Goal: Complete application form: Complete application form

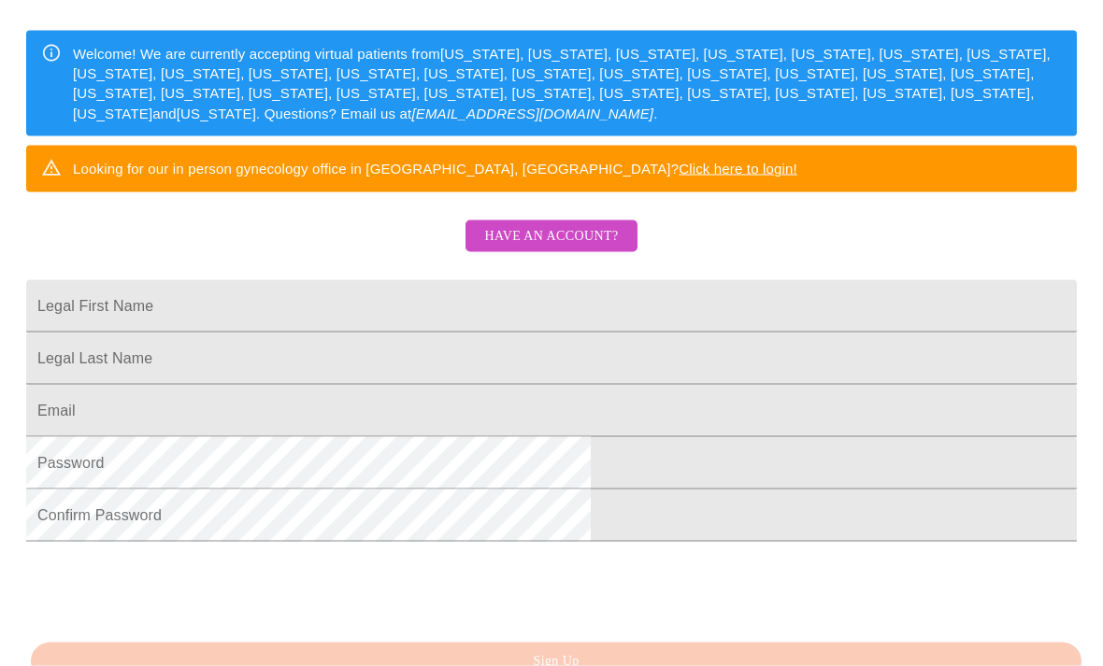
click at [592, 249] on span "Have an account?" at bounding box center [551, 236] width 134 height 23
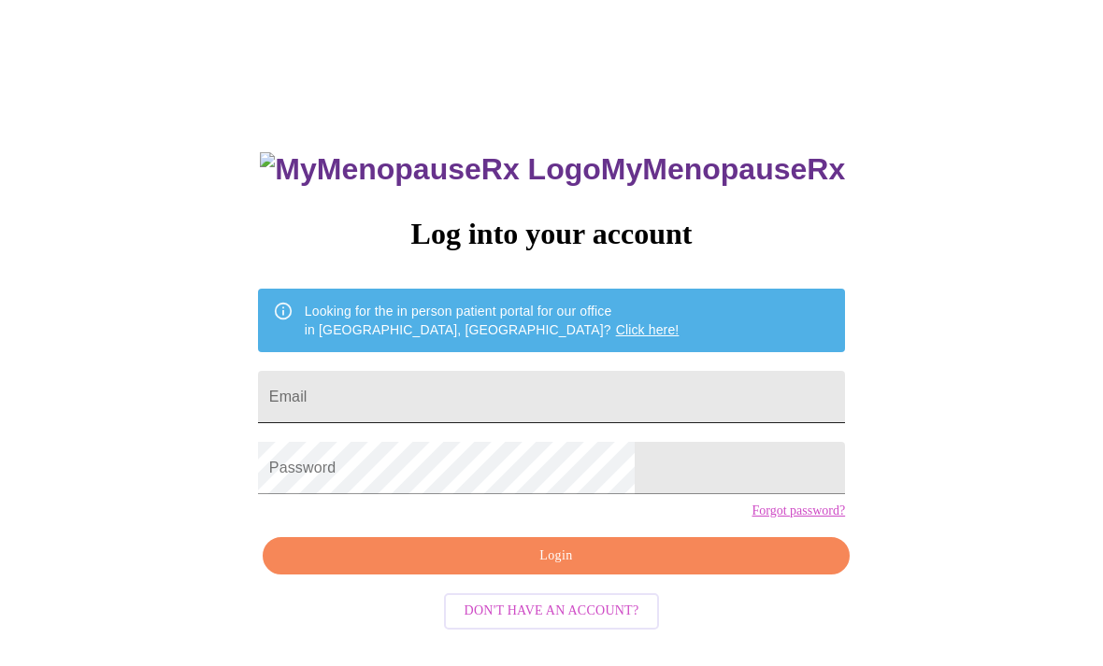
click at [570, 409] on input "Email" at bounding box center [551, 397] width 587 height 52
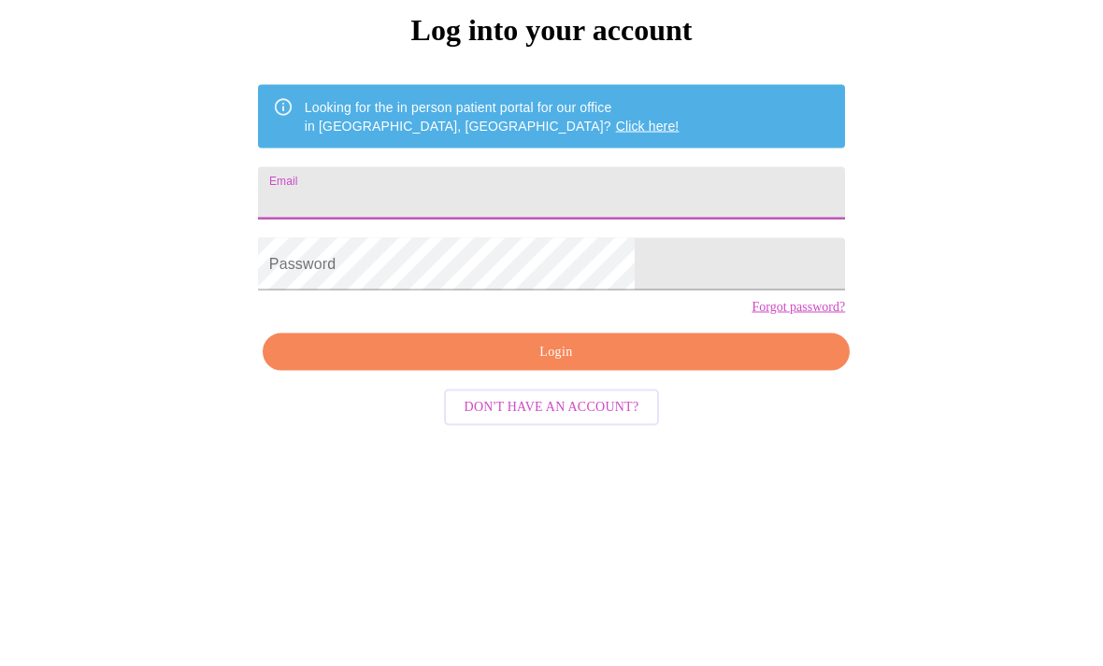
type input "laura.m.cashion@gmail.com"
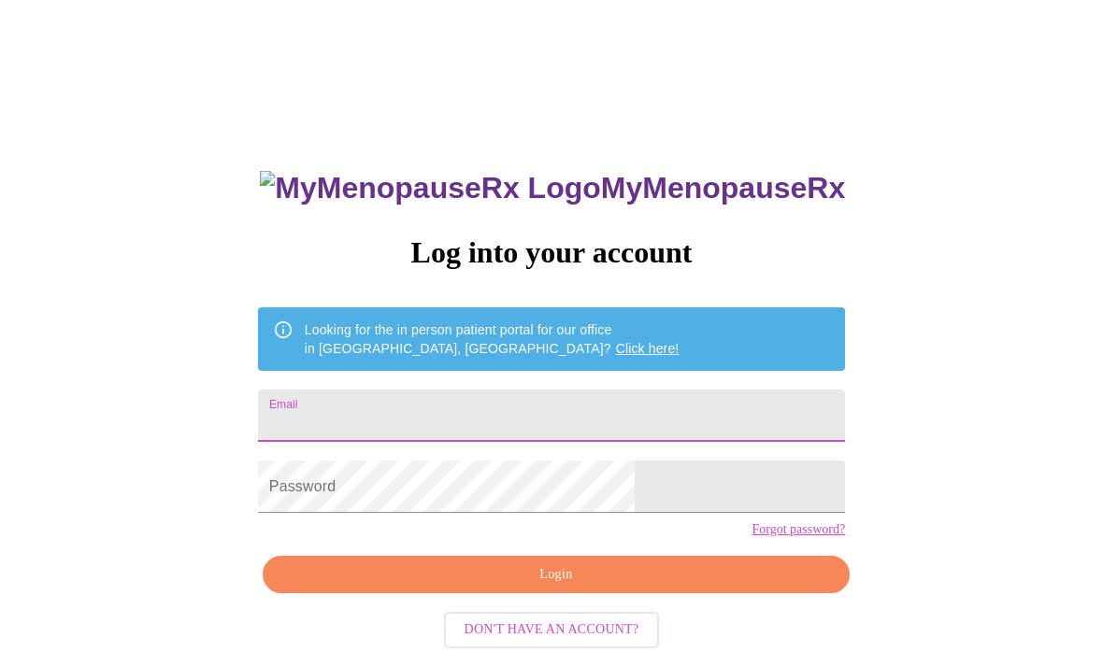
type input "[PERSON_NAME][EMAIL_ADDRESS][PERSON_NAME][DOMAIN_NAME]"
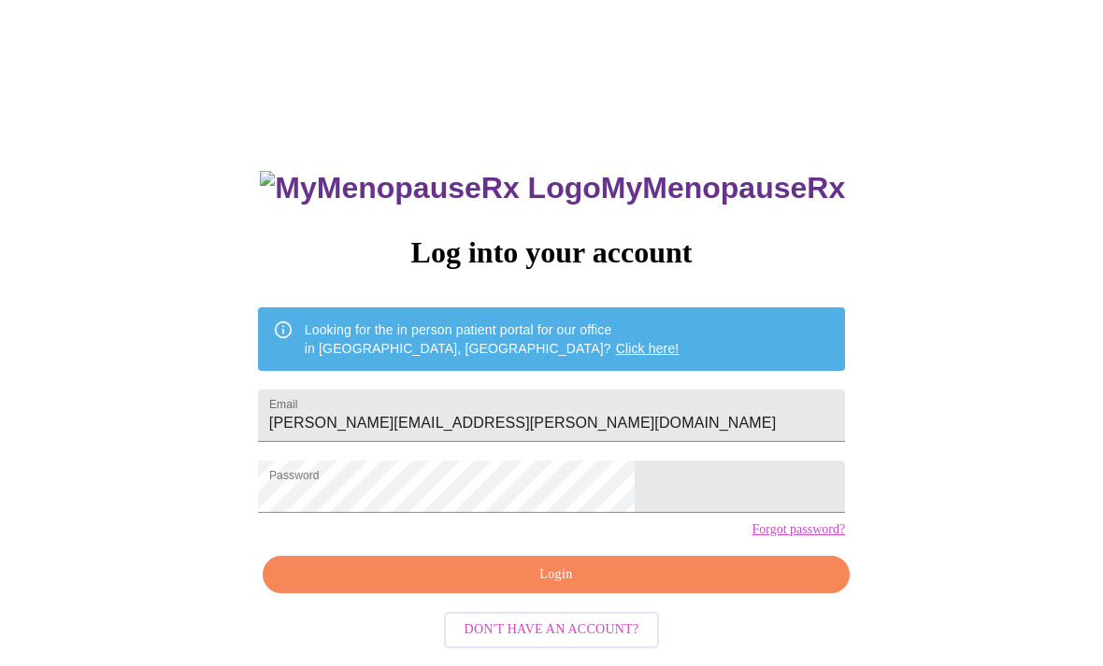
click at [408, 587] on span "Login" at bounding box center [556, 574] width 544 height 23
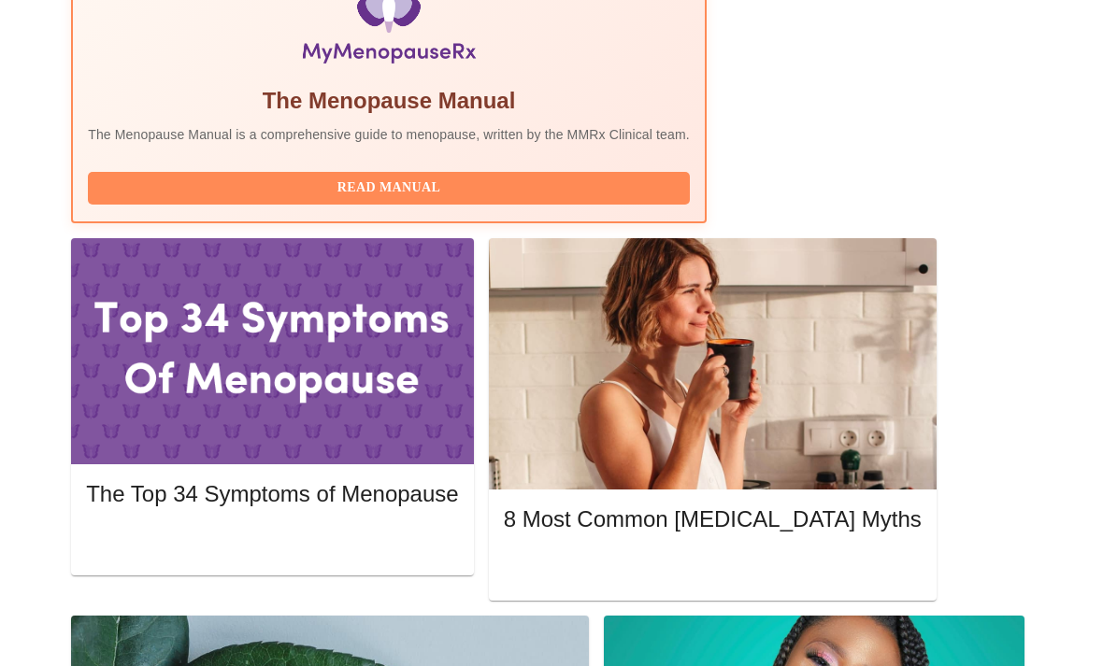
scroll to position [758, 0]
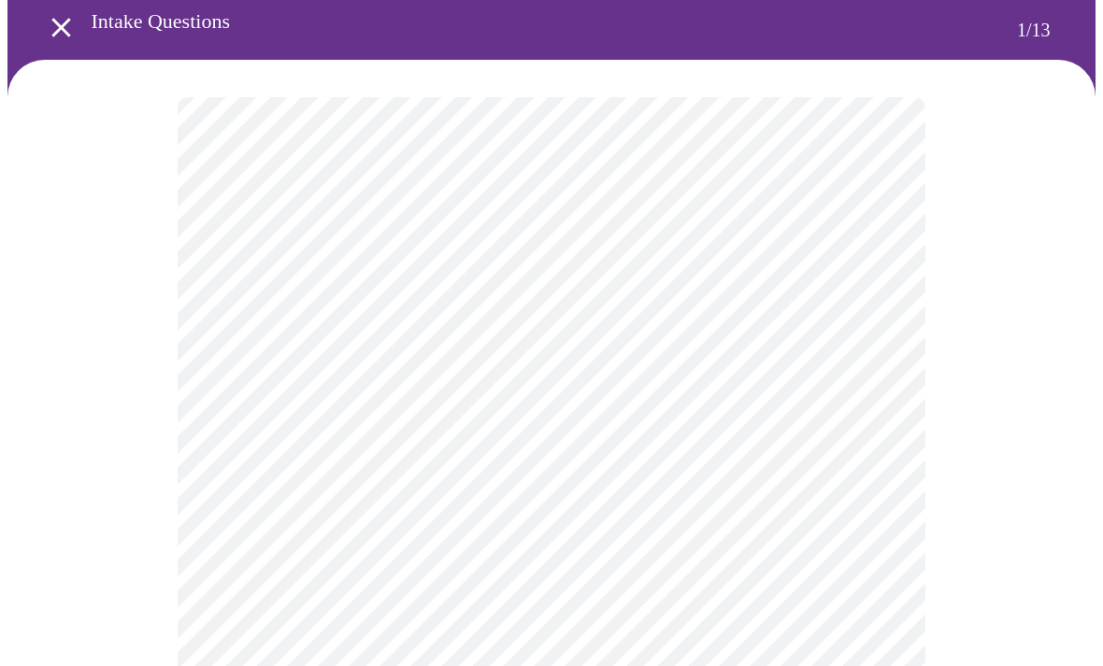
scroll to position [84, 0]
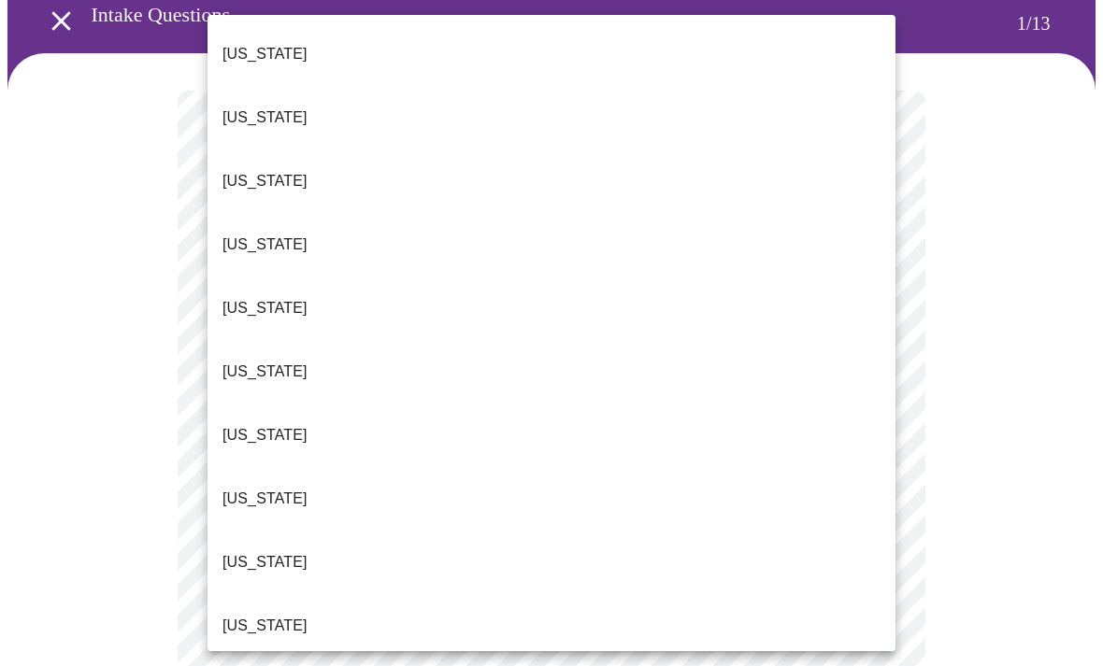
scroll to position [1628, 0]
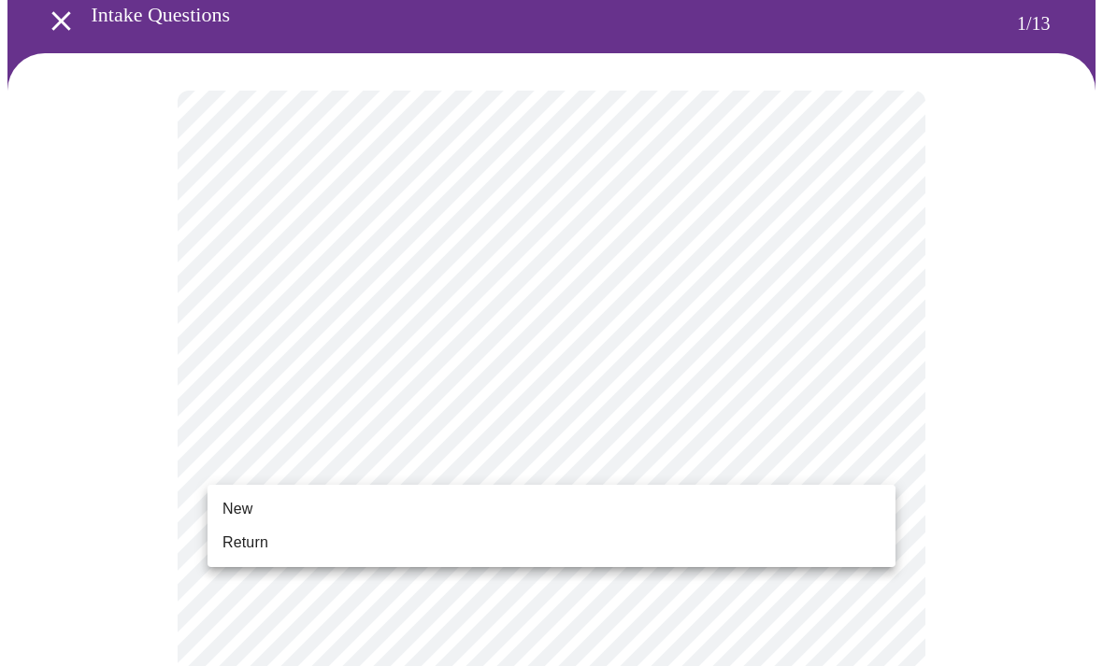
click at [384, 554] on li "Return" at bounding box center [551, 543] width 688 height 34
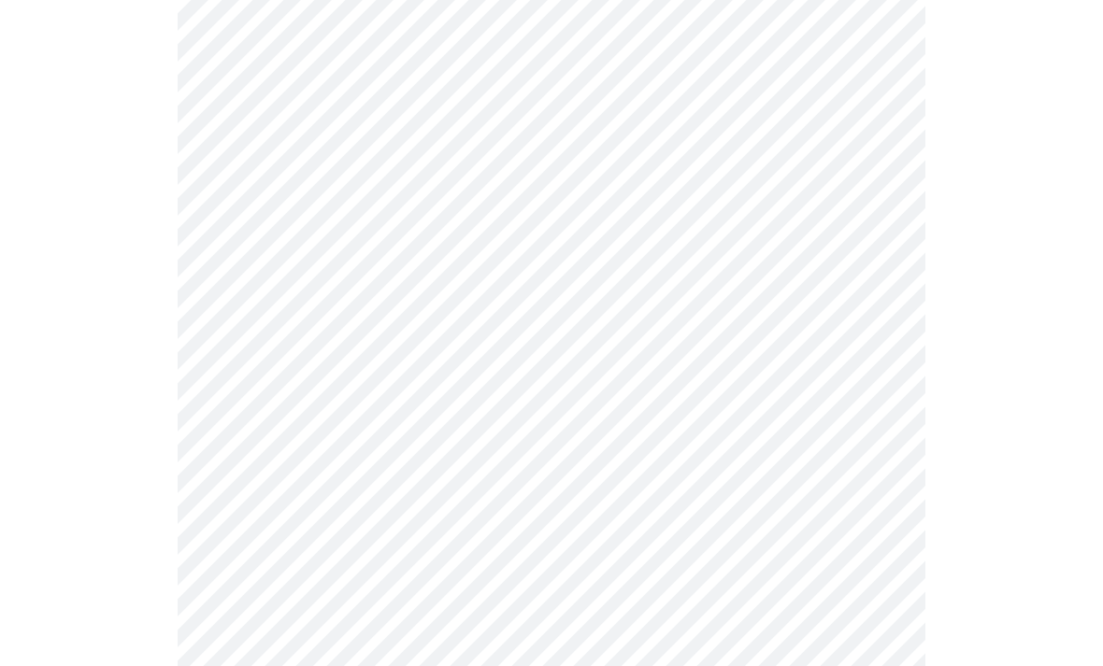
scroll to position [953, 0]
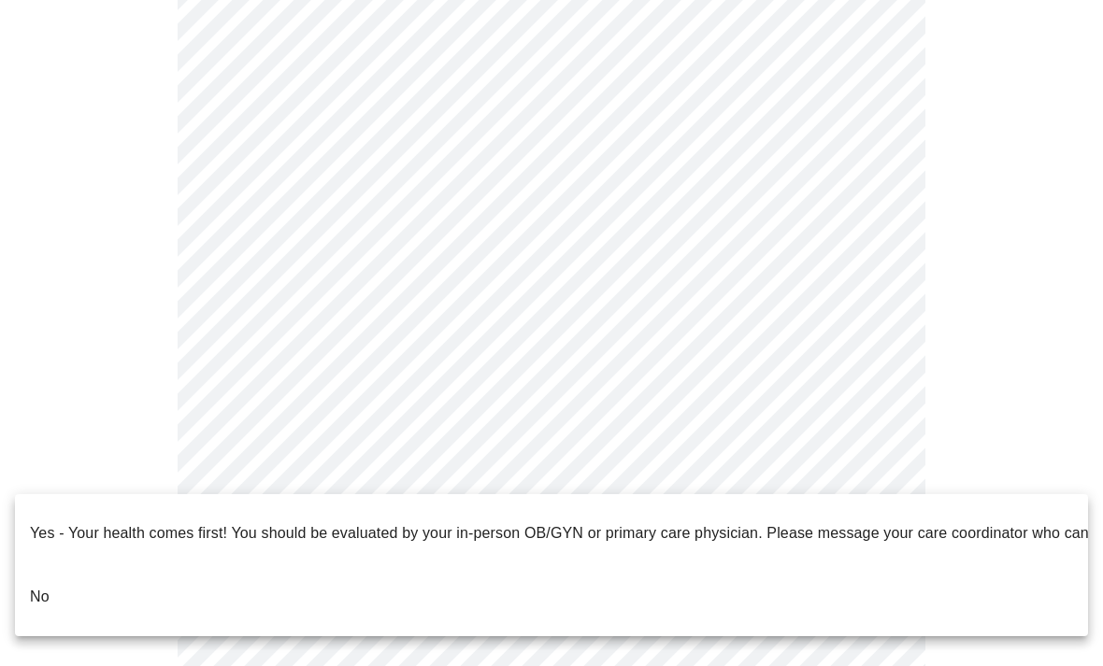
click at [50, 565] on li "No" at bounding box center [551, 597] width 1073 height 64
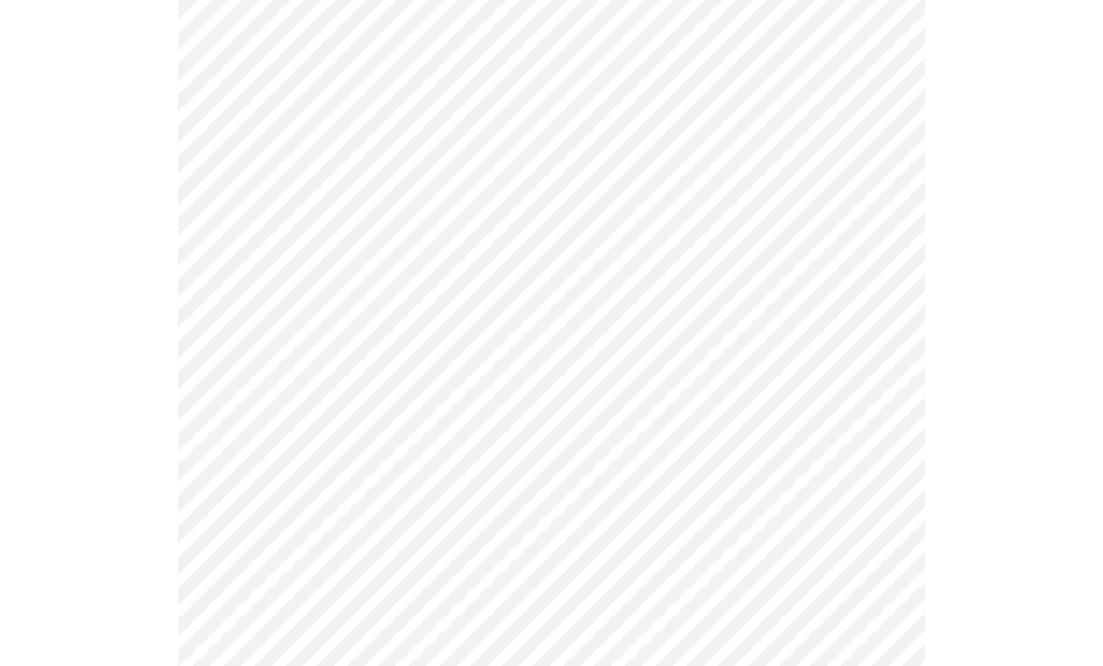
scroll to position [0, 0]
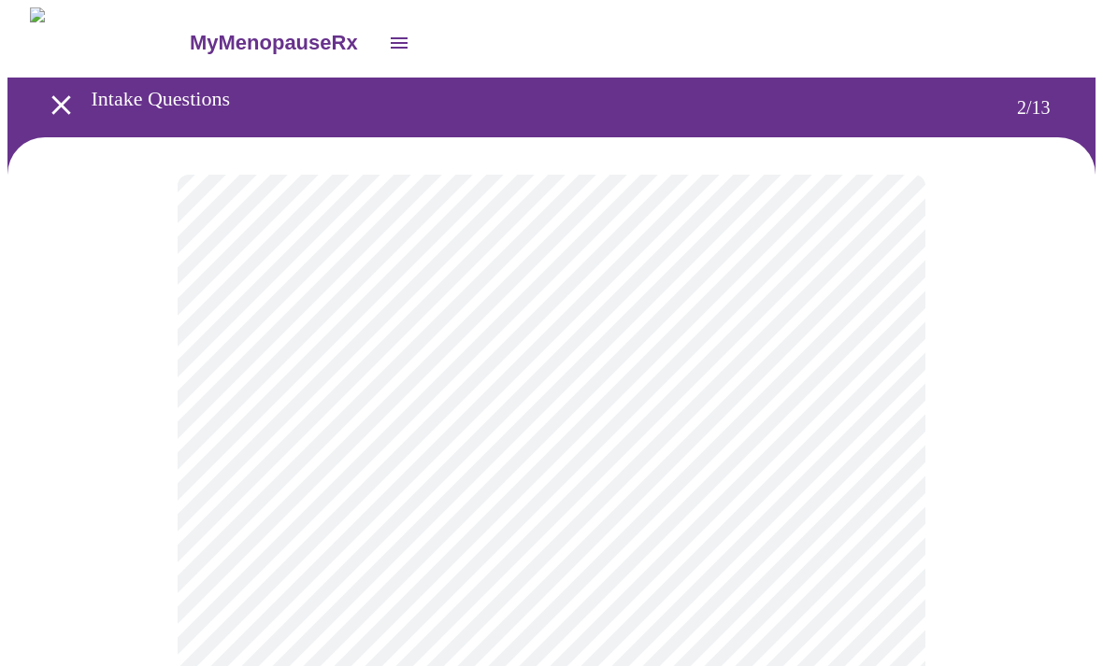
click at [696, 380] on body "MyMenopauseRx Intake Questions 2 / 13" at bounding box center [551, 567] width 1088 height 1120
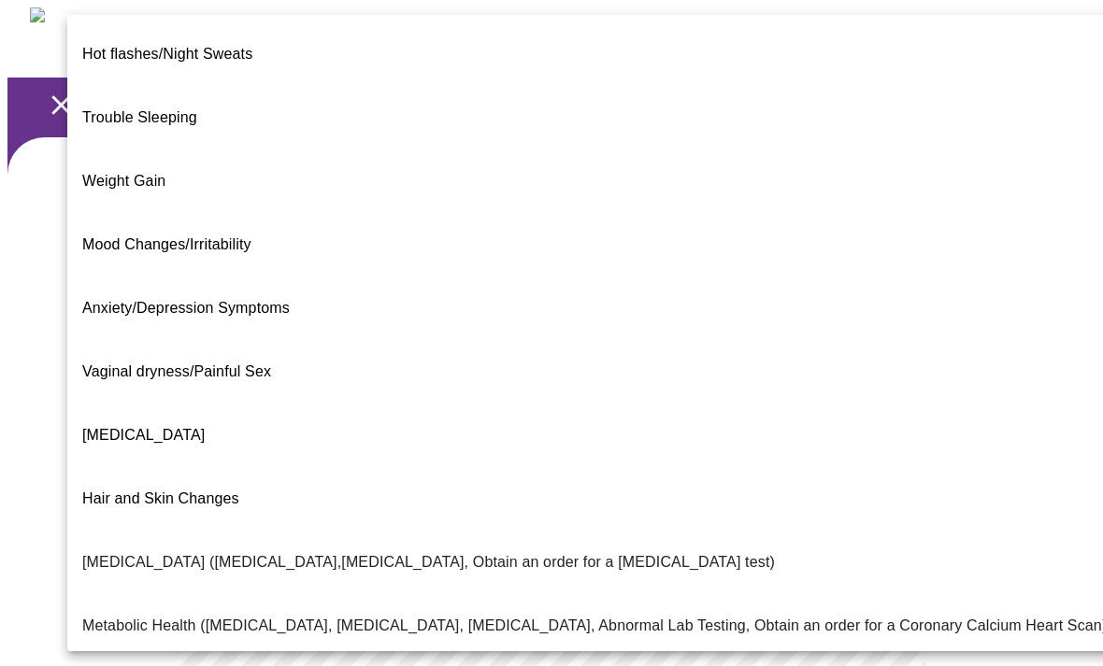
click at [115, 99] on span "Trouble Sleeping" at bounding box center [139, 118] width 115 height 52
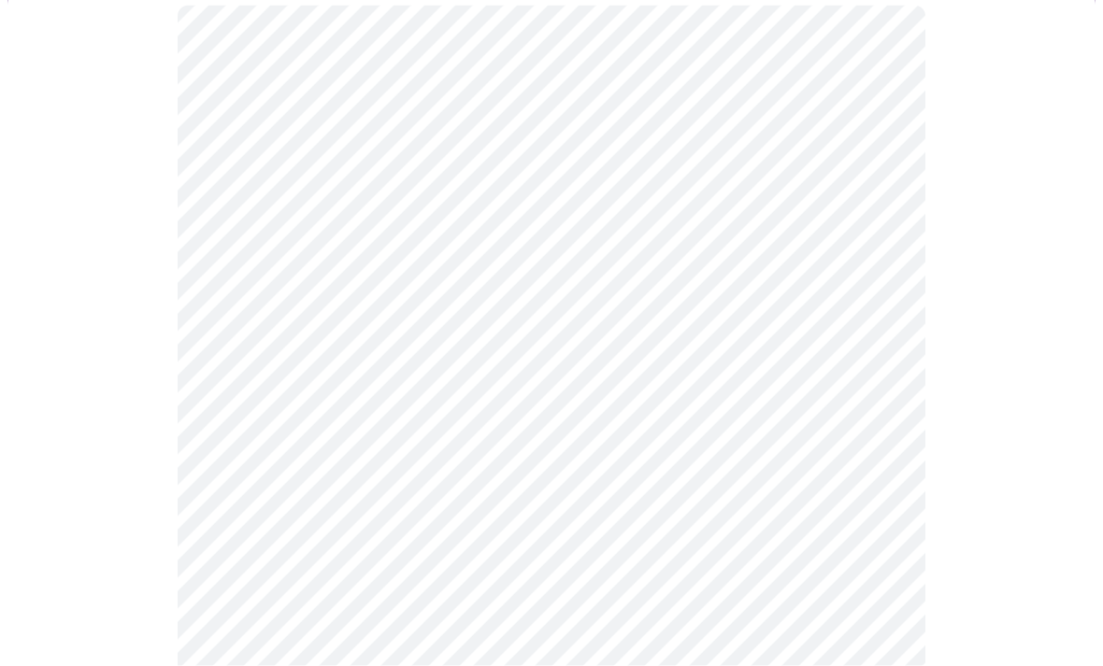
click at [829, 411] on body "MyMenopauseRx Intake Questions 2 / 13" at bounding box center [551, 393] width 1088 height 1110
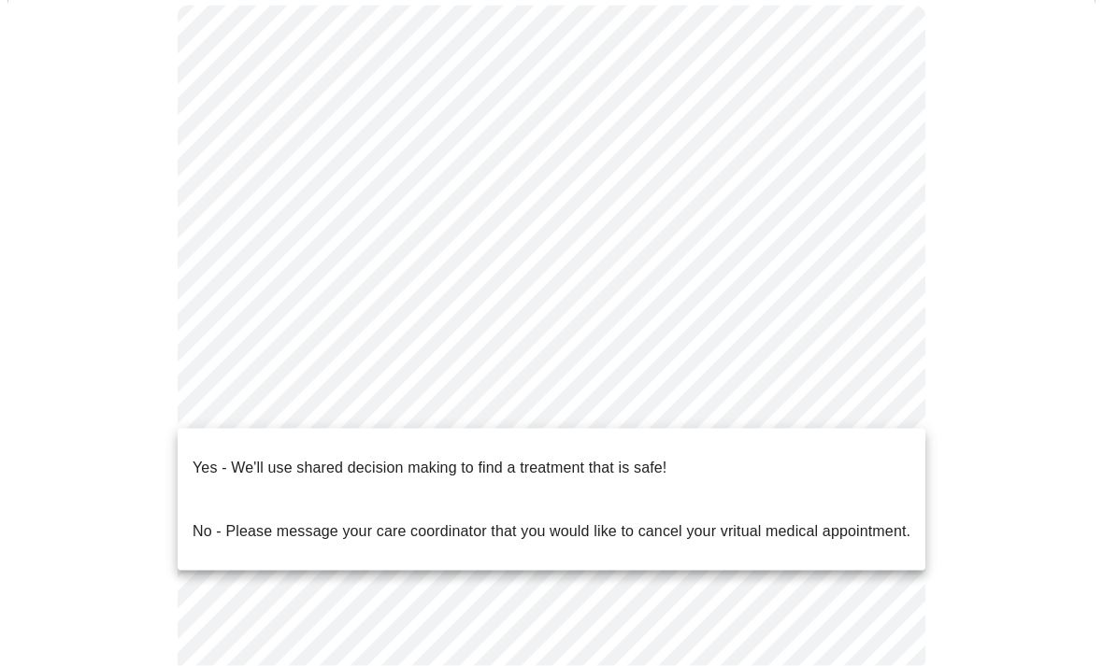
scroll to position [170, 0]
click at [625, 457] on p "Yes - We'll use shared decision making to find a treatment that is safe!" at bounding box center [429, 468] width 474 height 22
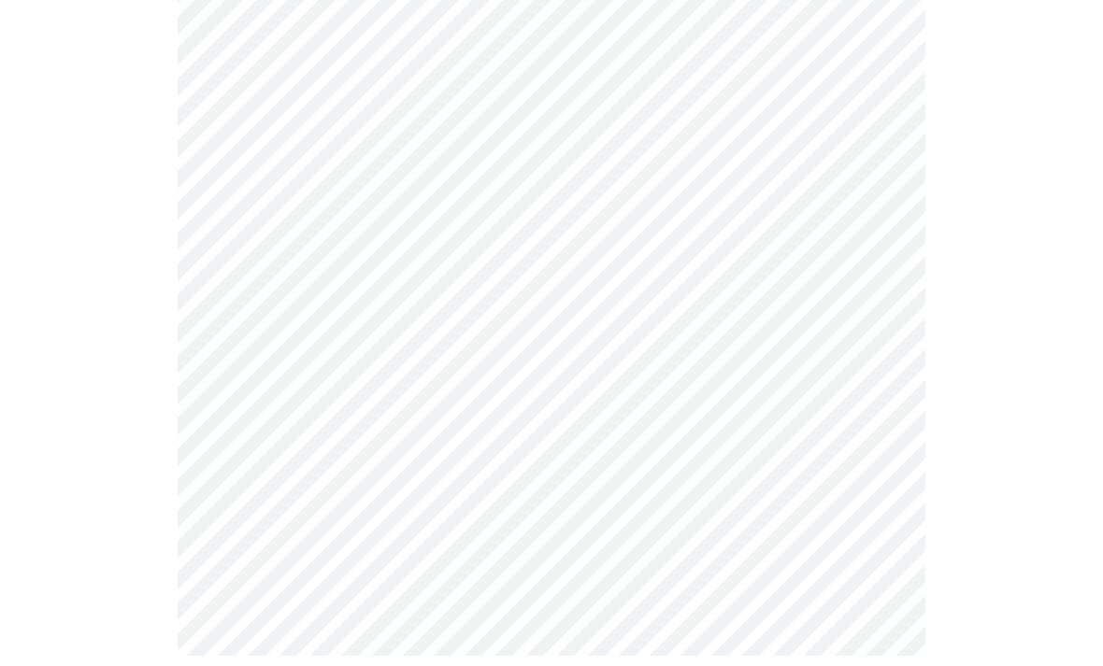
scroll to position [334, 0]
click at [193, 665] on html "MyMenopauseRx Intake Questions 2 / 13" at bounding box center [551, 203] width 1103 height 1075
click at [192, 665] on div at bounding box center [551, 269] width 1088 height 930
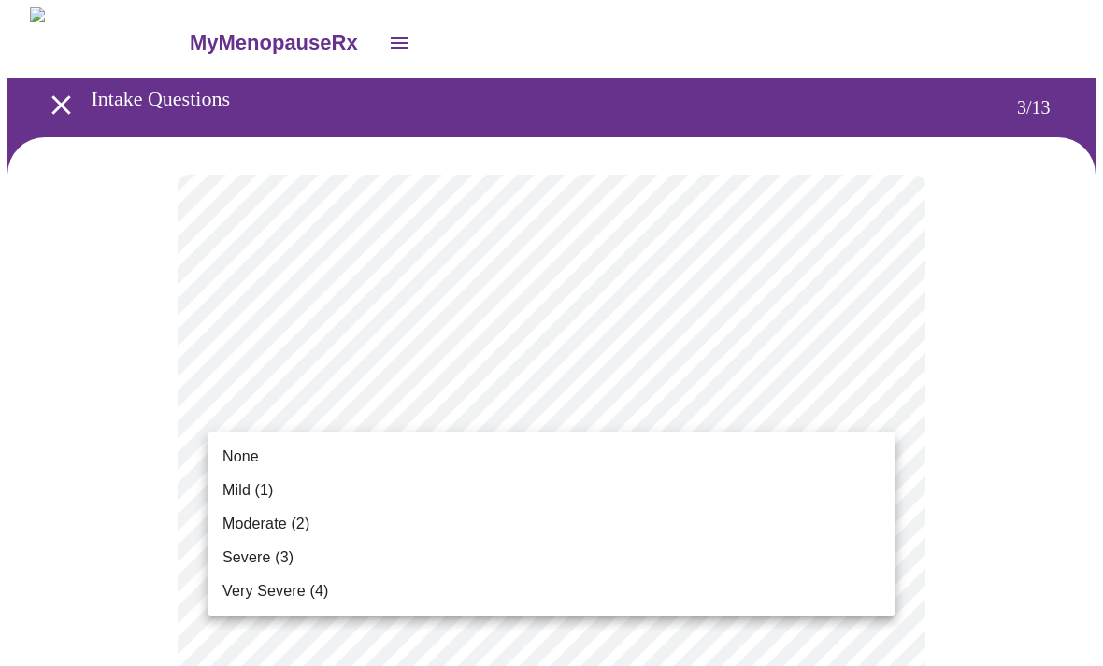
click at [448, 459] on li "None" at bounding box center [551, 457] width 688 height 34
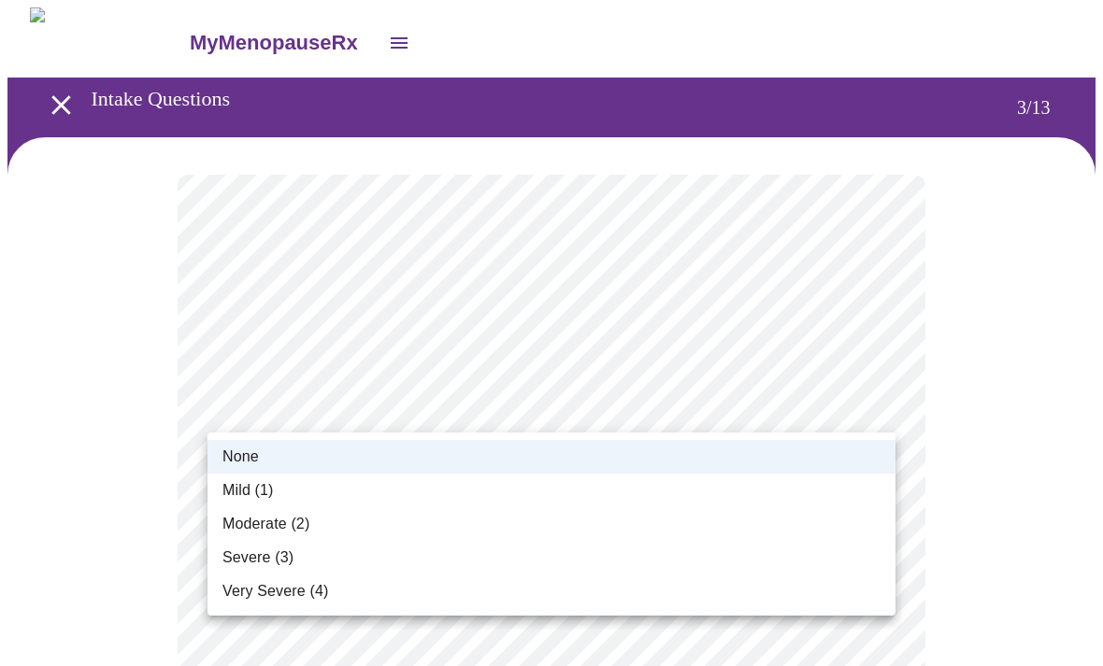
click at [262, 494] on span "Mild (1)" at bounding box center [247, 490] width 51 height 22
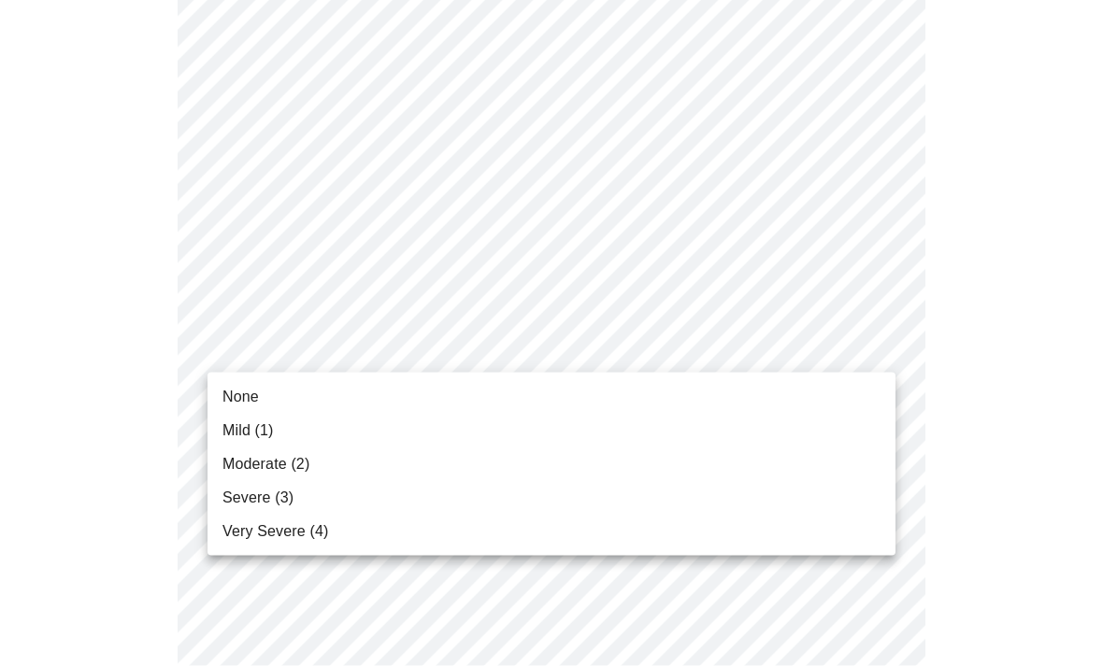
scroll to position [207, 0]
click at [254, 397] on span "None" at bounding box center [240, 397] width 36 height 22
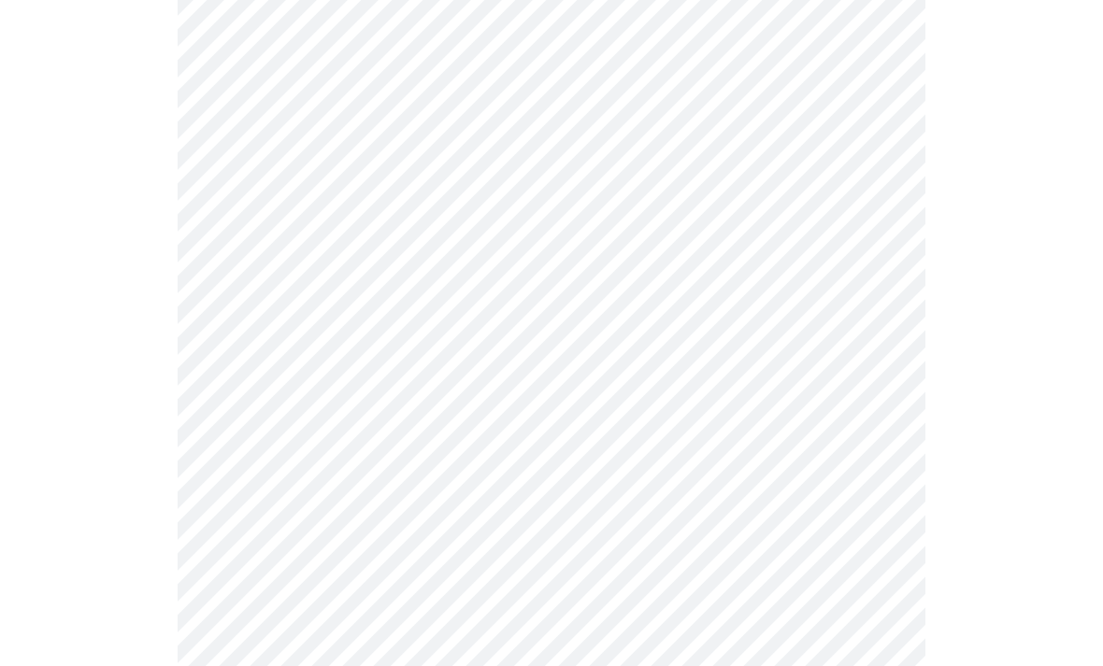
scroll to position [365, 0]
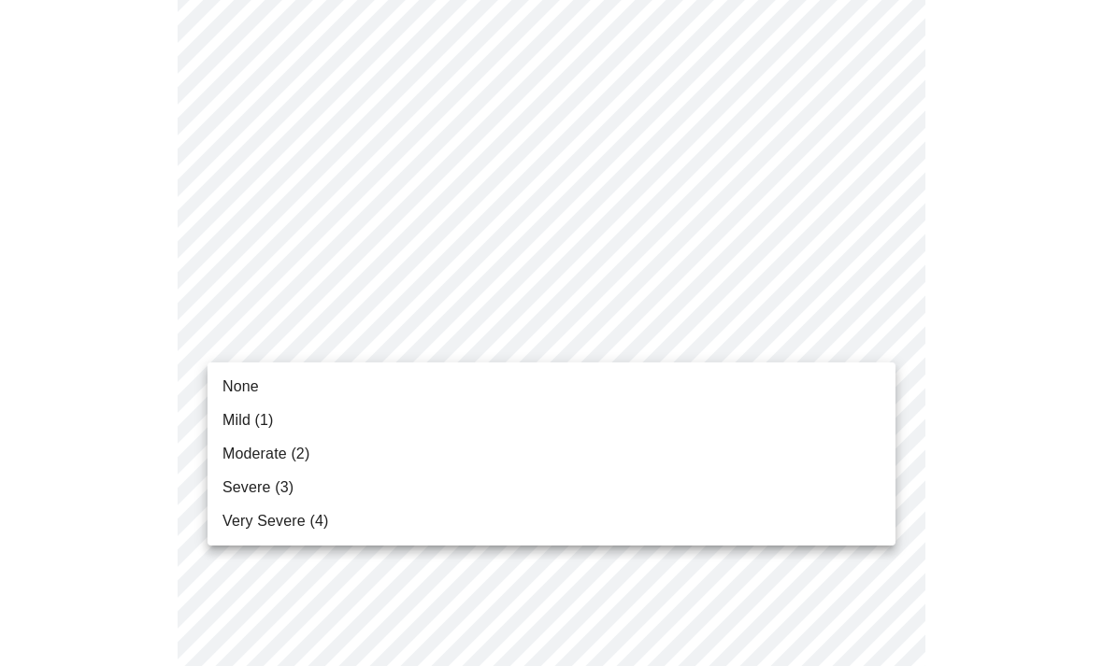
click at [272, 494] on span "Severe (3)" at bounding box center [257, 488] width 71 height 22
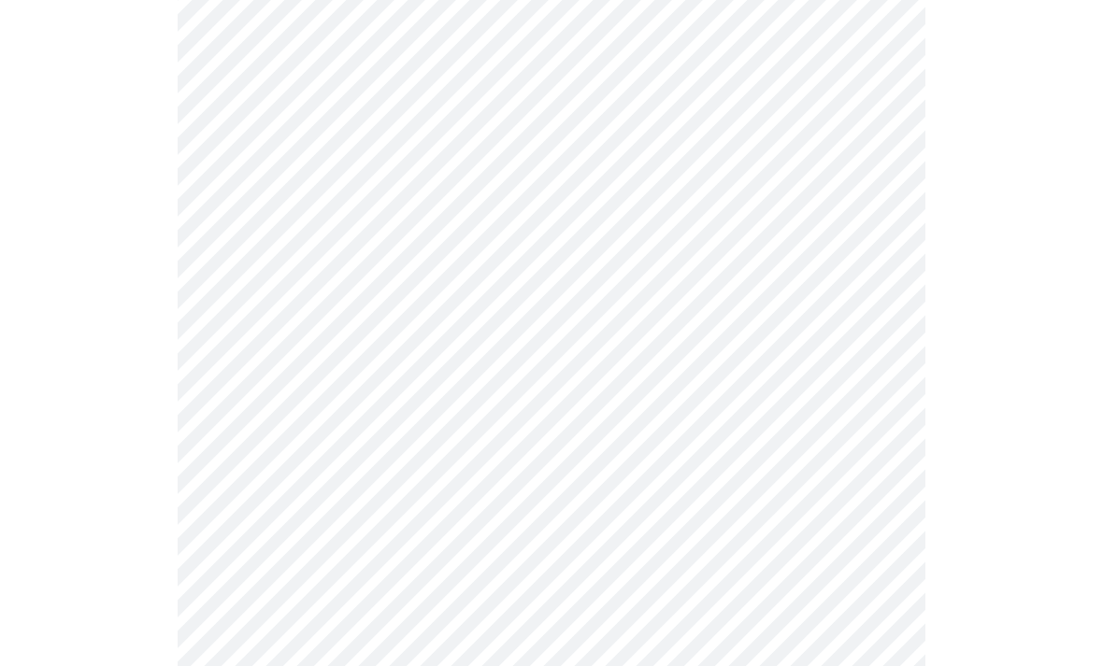
scroll to position [501, 0]
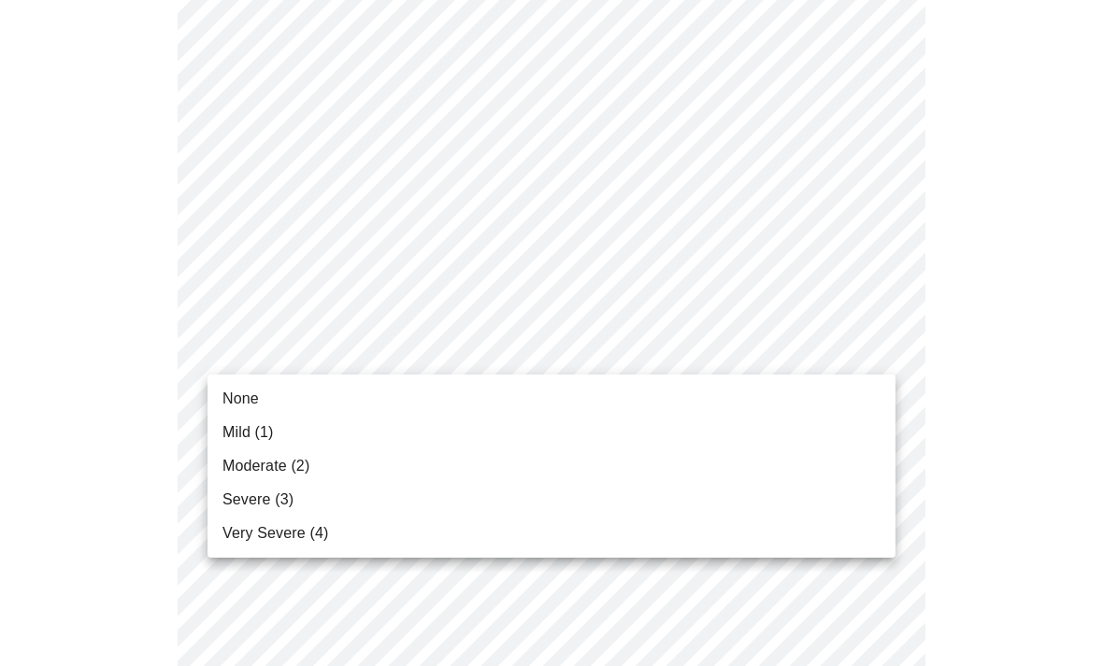
click at [246, 437] on span "Mild (1)" at bounding box center [247, 432] width 51 height 22
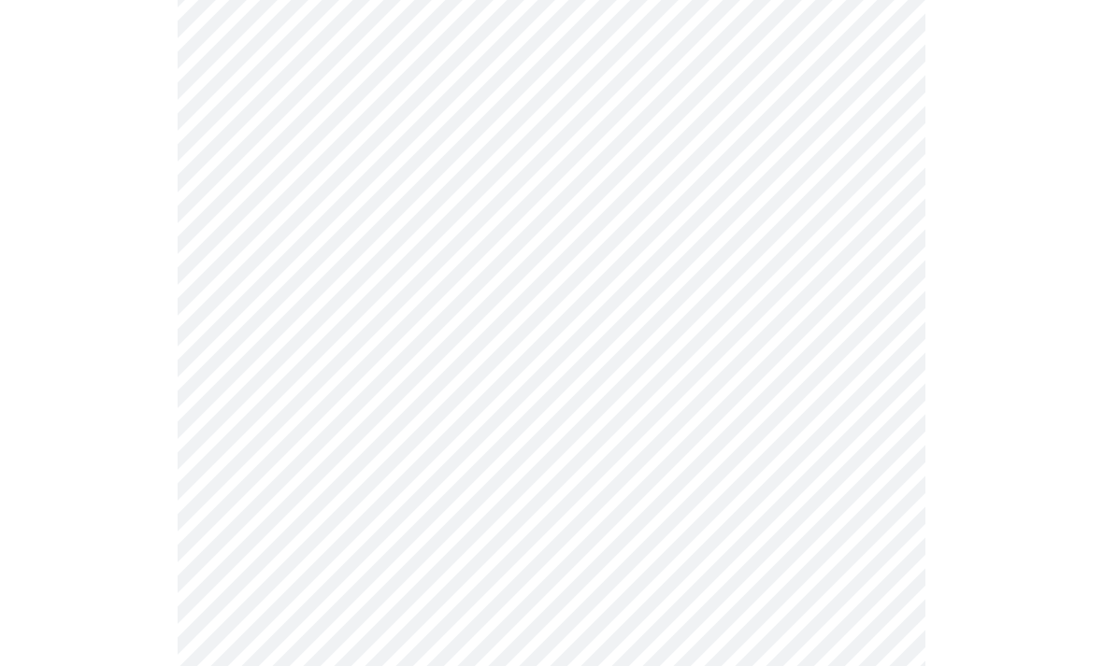
scroll to position [613, 0]
click at [735, 365] on body "MyMenopauseRx Intake Questions 3 / 13" at bounding box center [551, 582] width 1088 height 2374
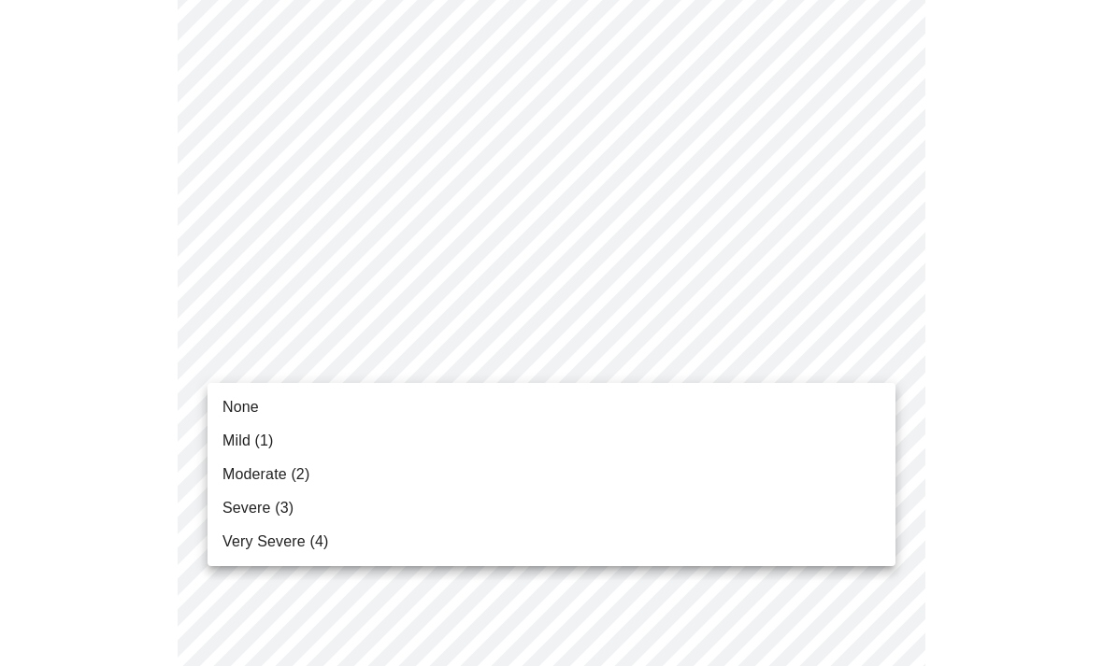
click at [244, 395] on li "None" at bounding box center [551, 408] width 688 height 34
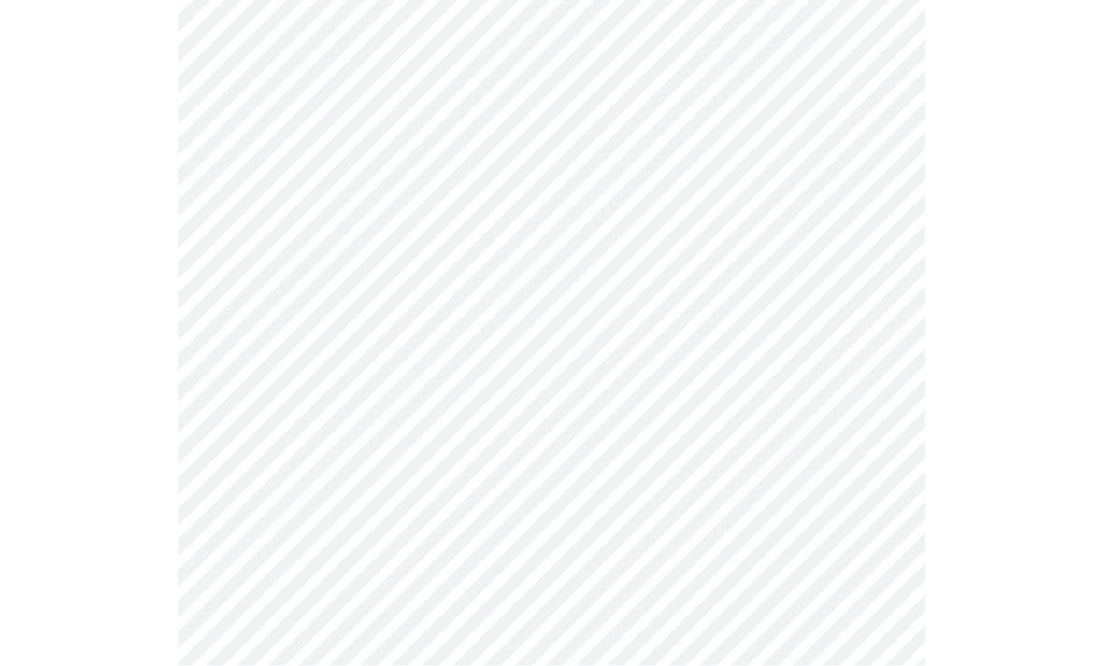
click at [779, 389] on body "MyMenopauseRx Intake Questions 3 / 13" at bounding box center [551, 468] width 1088 height 2349
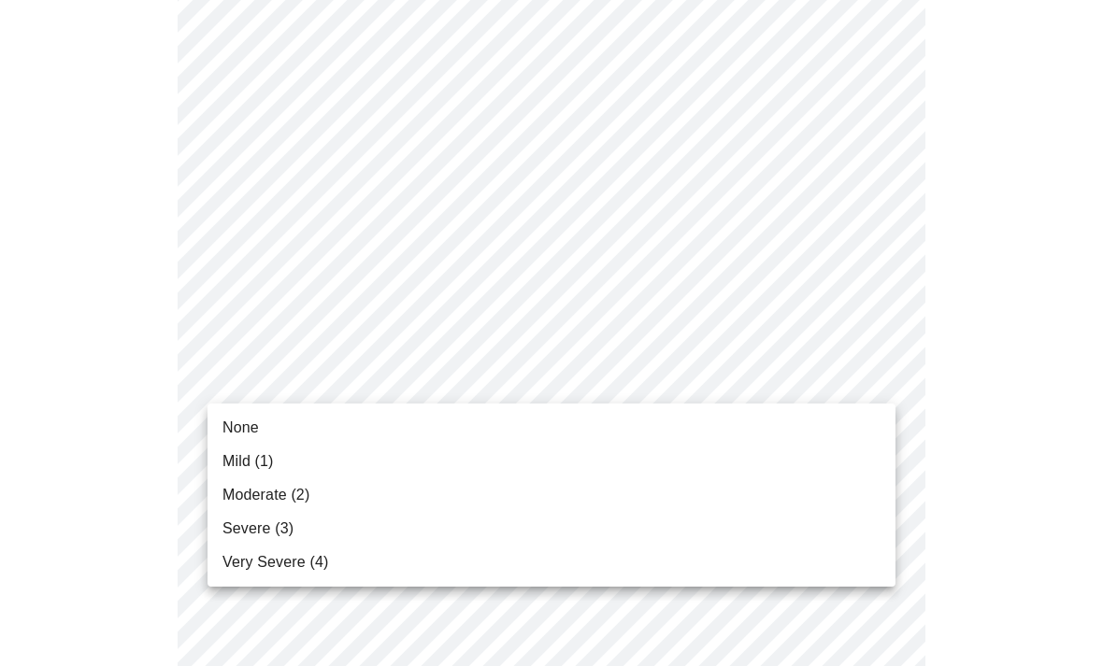
click at [253, 434] on span "None" at bounding box center [240, 428] width 36 height 22
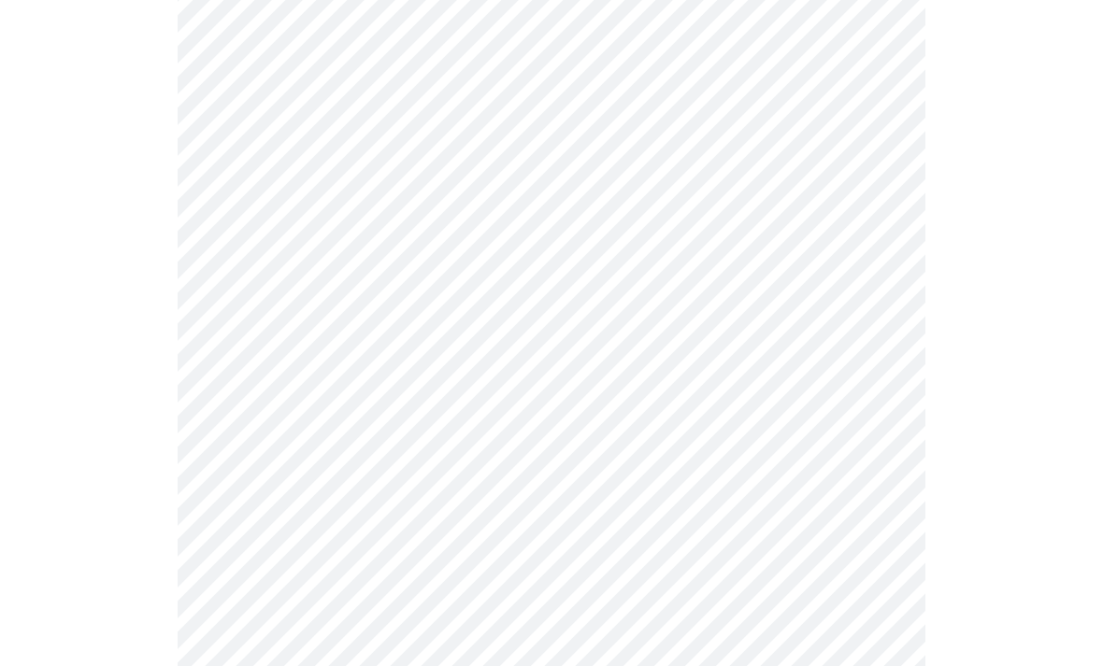
scroll to position [869, 0]
click at [760, 377] on body "MyMenopauseRx Intake Questions 3 / 13" at bounding box center [551, 301] width 1088 height 2324
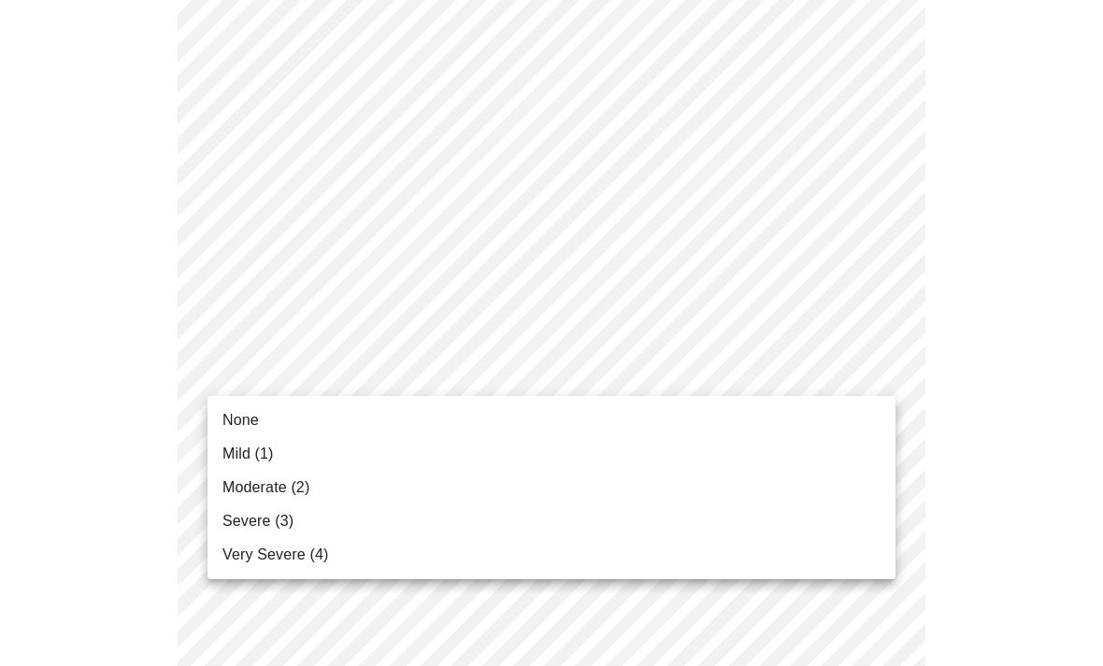
click at [258, 429] on span "None" at bounding box center [240, 420] width 36 height 22
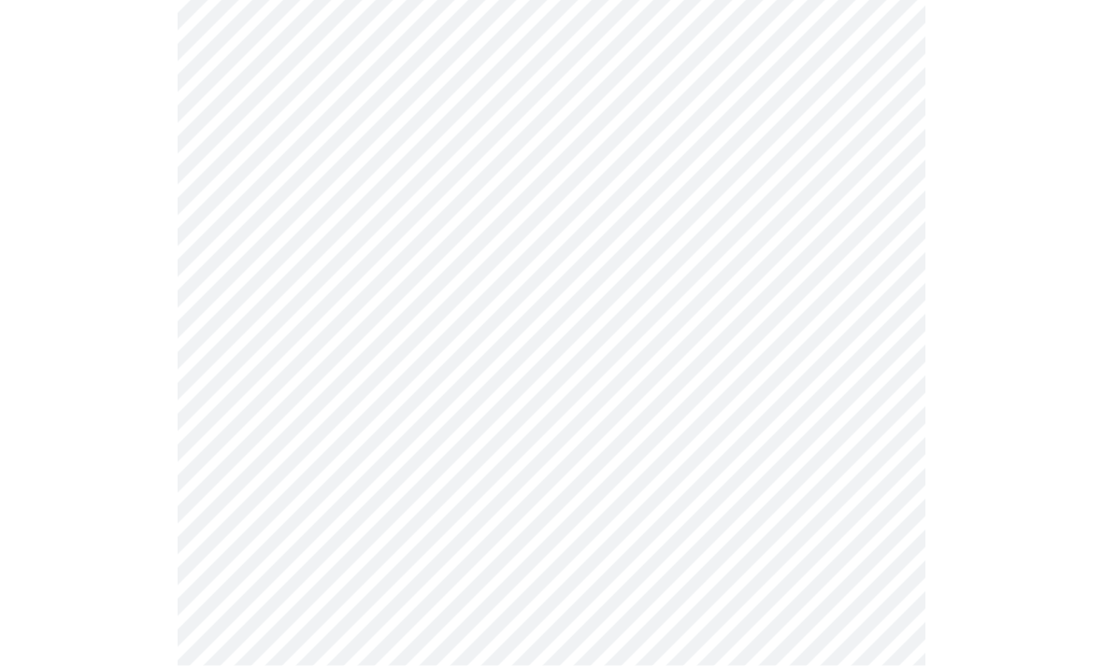
scroll to position [966, 0]
click at [712, 423] on body "MyMenopauseRx Intake Questions 3 / 13" at bounding box center [551, 190] width 1088 height 2299
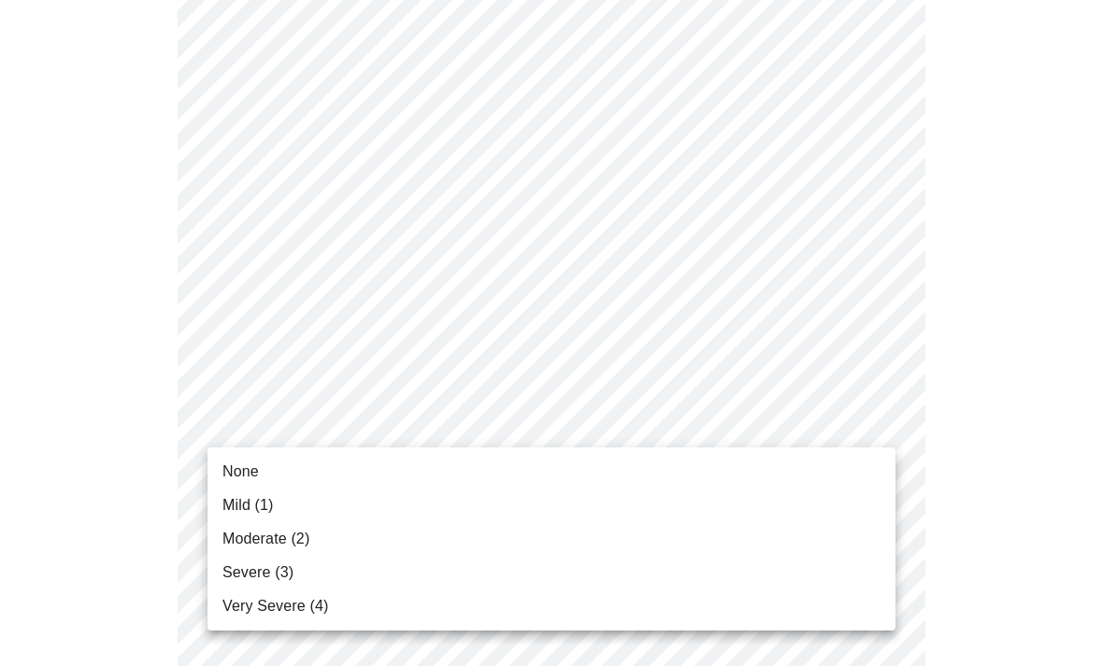
click at [255, 514] on span "Mild (1)" at bounding box center [247, 505] width 51 height 22
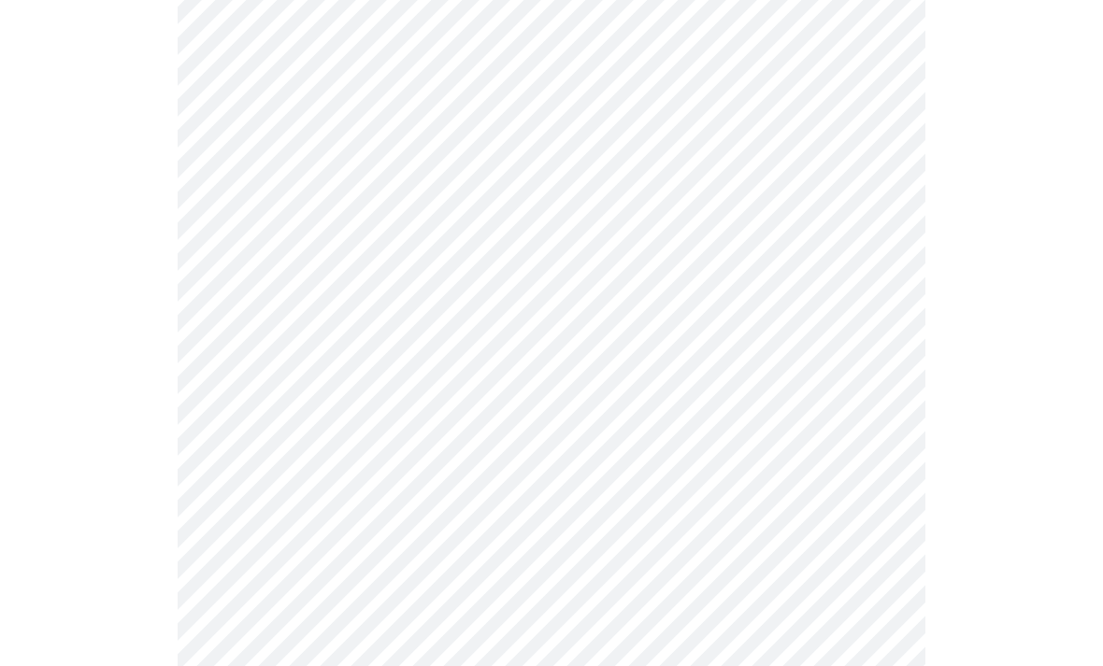
scroll to position [1117, 0]
click at [716, 430] on body "MyMenopauseRx Intake Questions 3 / 13" at bounding box center [551, 27] width 1088 height 2273
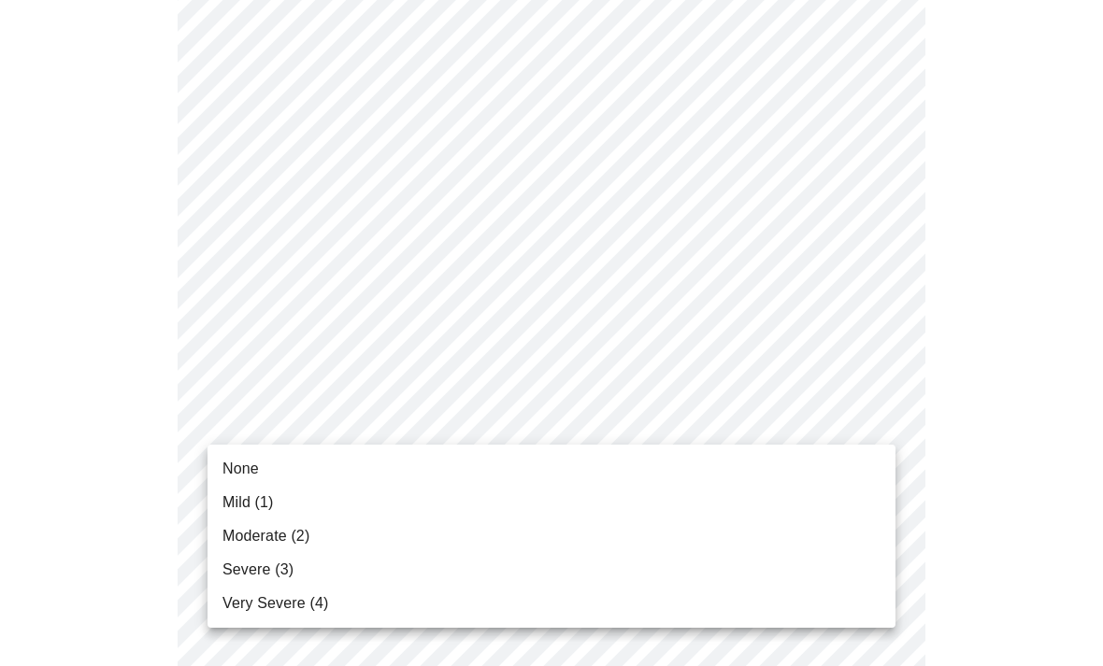
click at [248, 477] on span "None" at bounding box center [240, 469] width 36 height 22
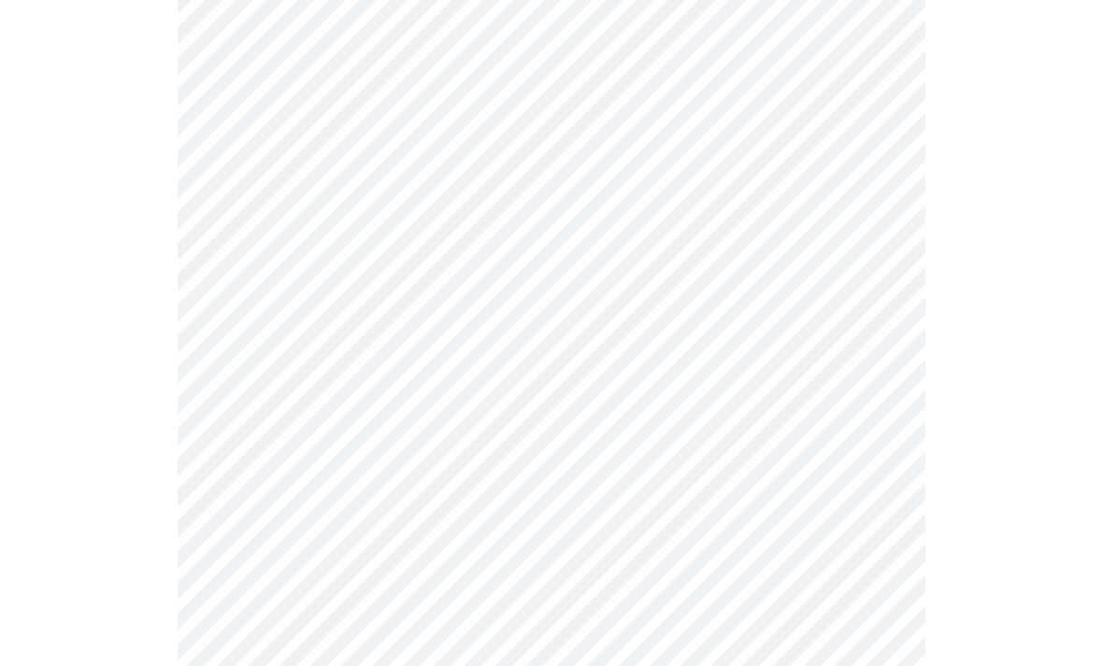
scroll to position [1288, 0]
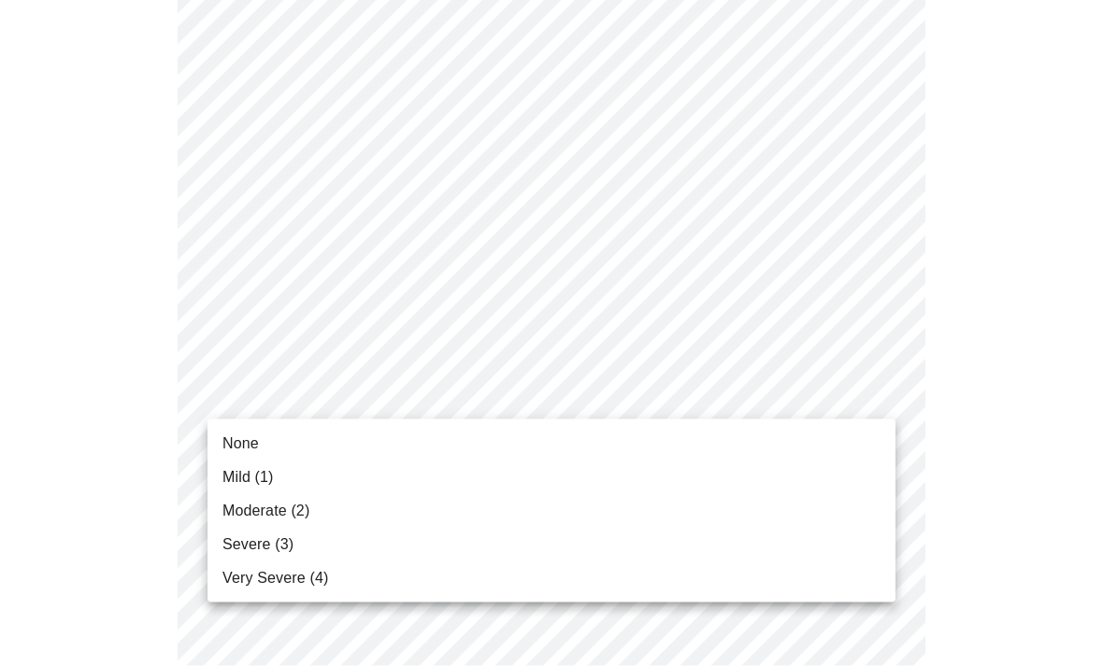
scroll to position [1289, 0]
click at [257, 483] on span "Mild (1)" at bounding box center [247, 477] width 51 height 22
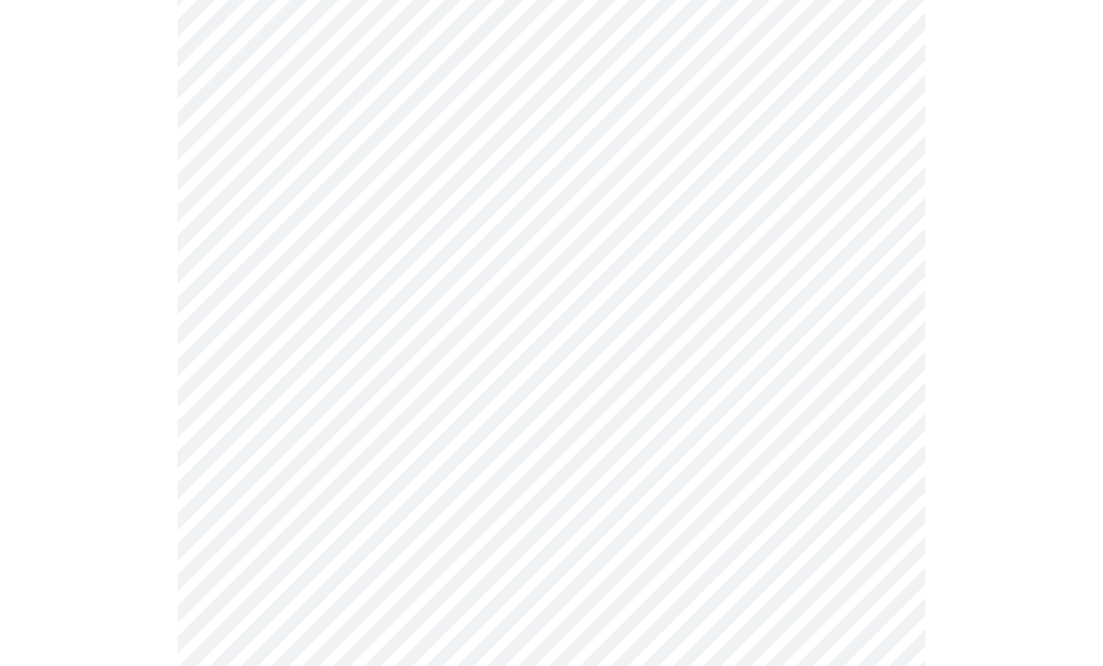
scroll to position [1388, 0]
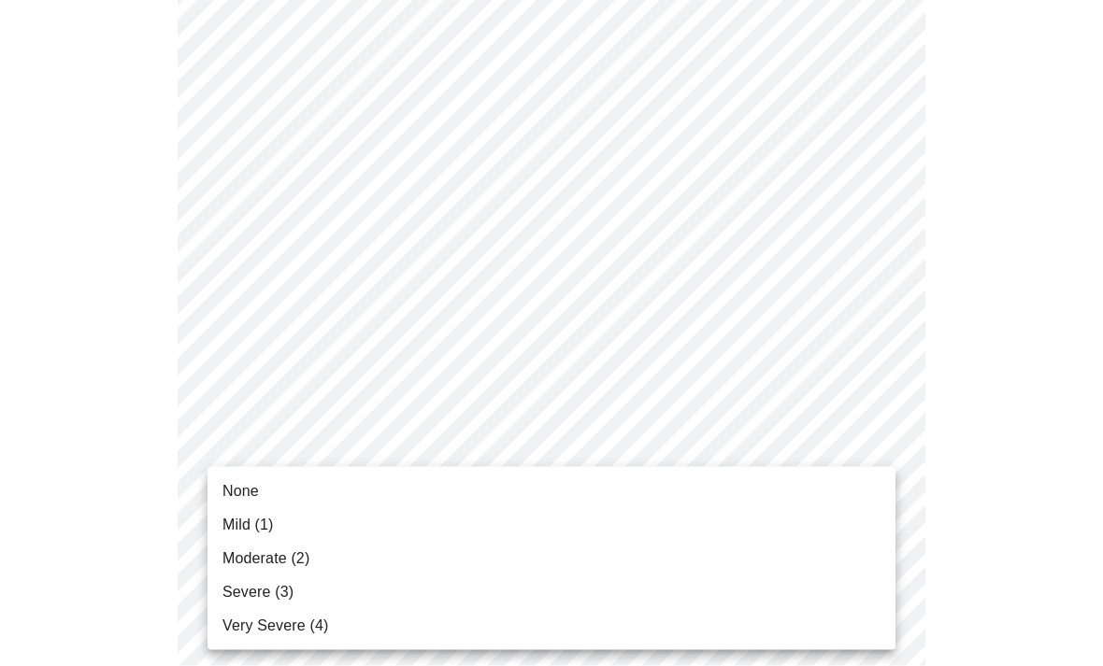
scroll to position [1389, 0]
click at [257, 501] on span "None" at bounding box center [240, 491] width 36 height 22
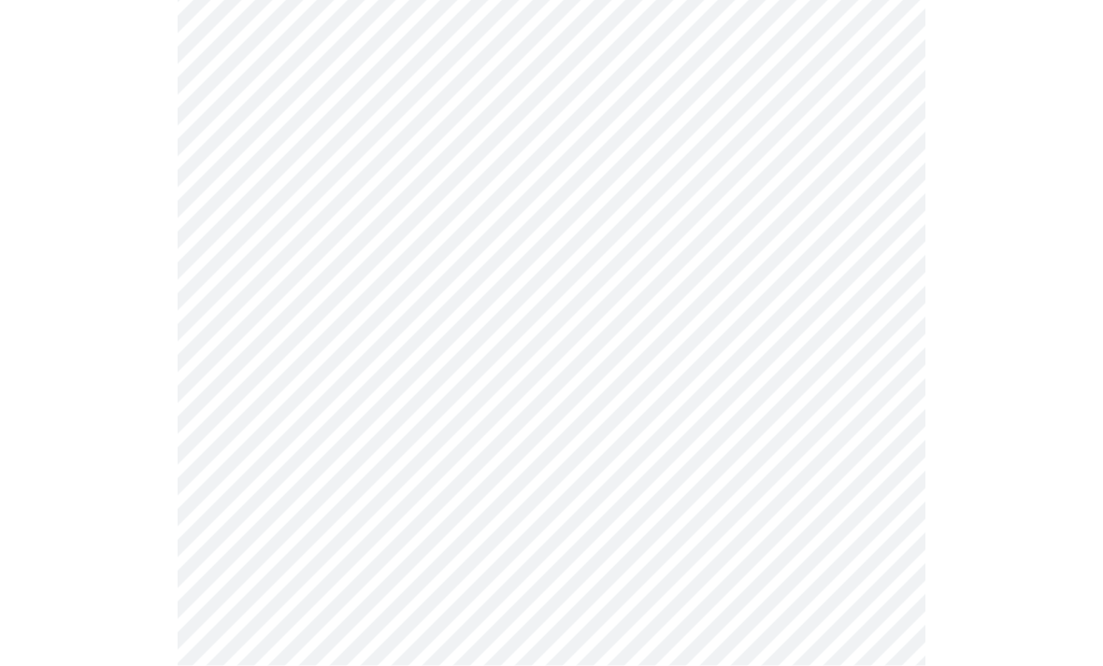
scroll to position [798, 0]
click at [254, 268] on body "MyMenopauseRx Intake Questions 4 / 13" at bounding box center [551, 92] width 1088 height 1764
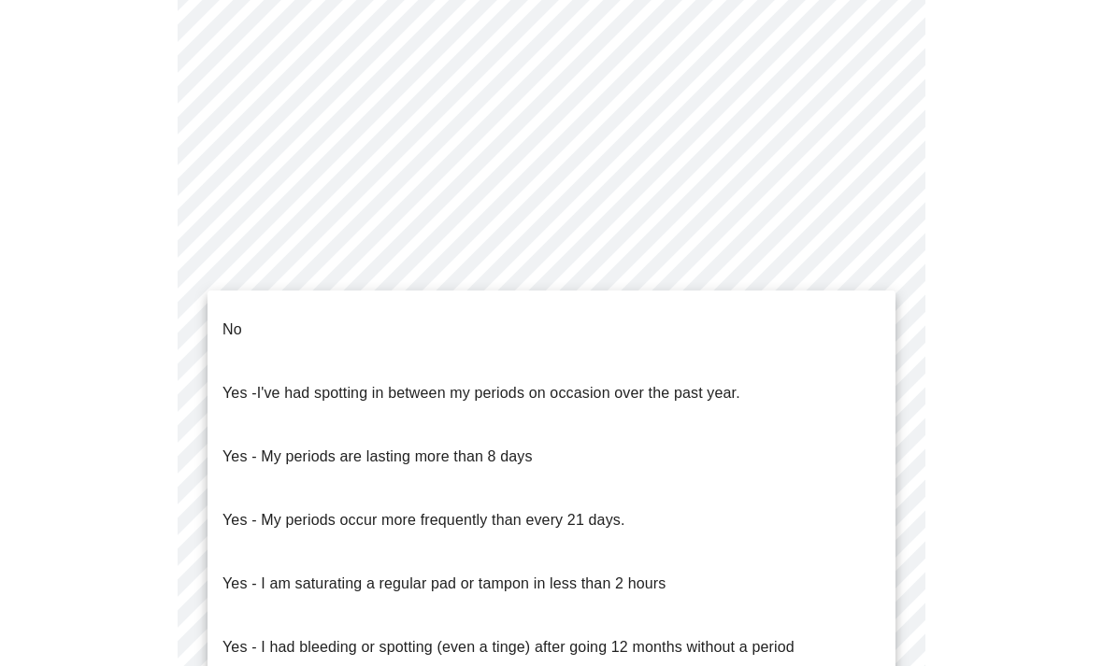
click at [222, 319] on p "No" at bounding box center [232, 330] width 20 height 22
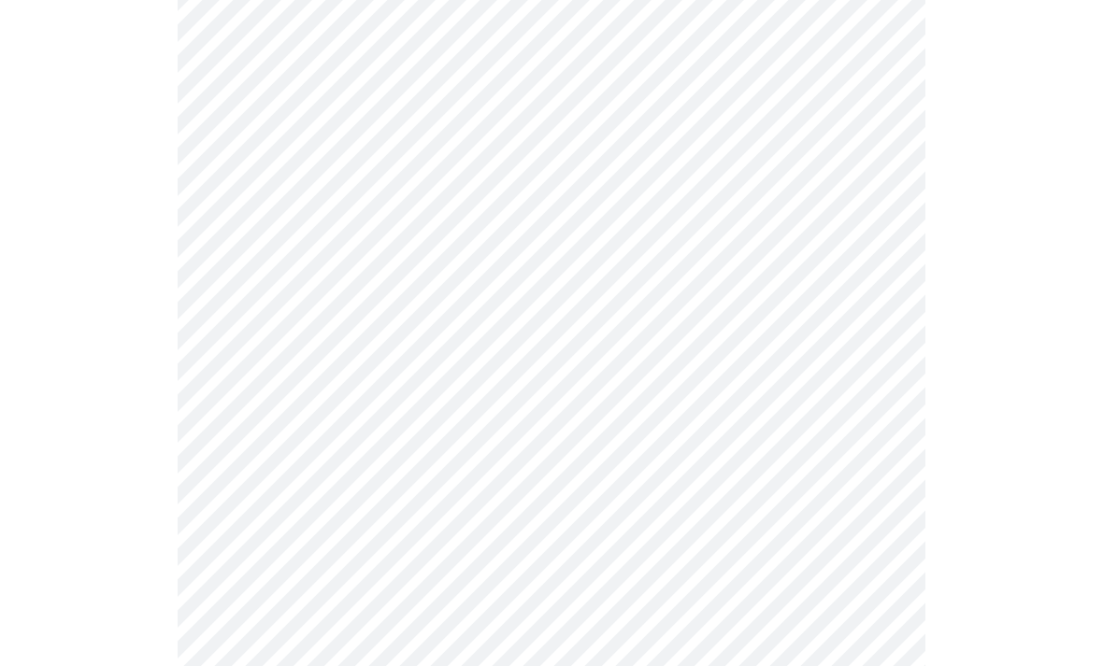
click at [242, 404] on body "MyMenopauseRx Intake Questions 4 / 13" at bounding box center [551, 87] width 1088 height 1754
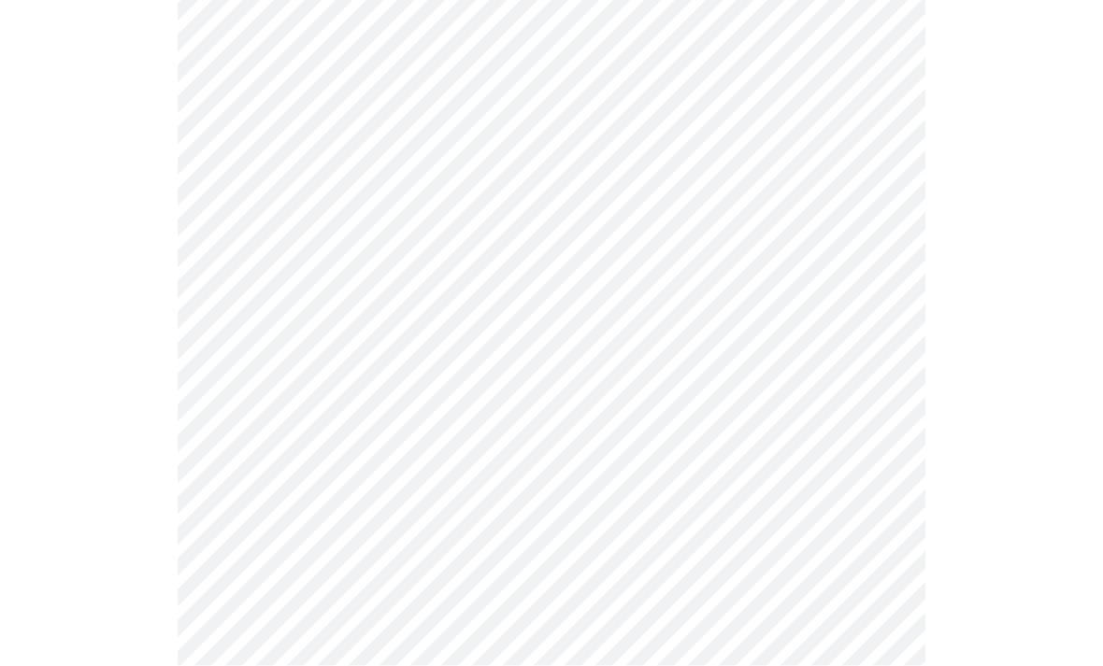
scroll to position [1018, 0]
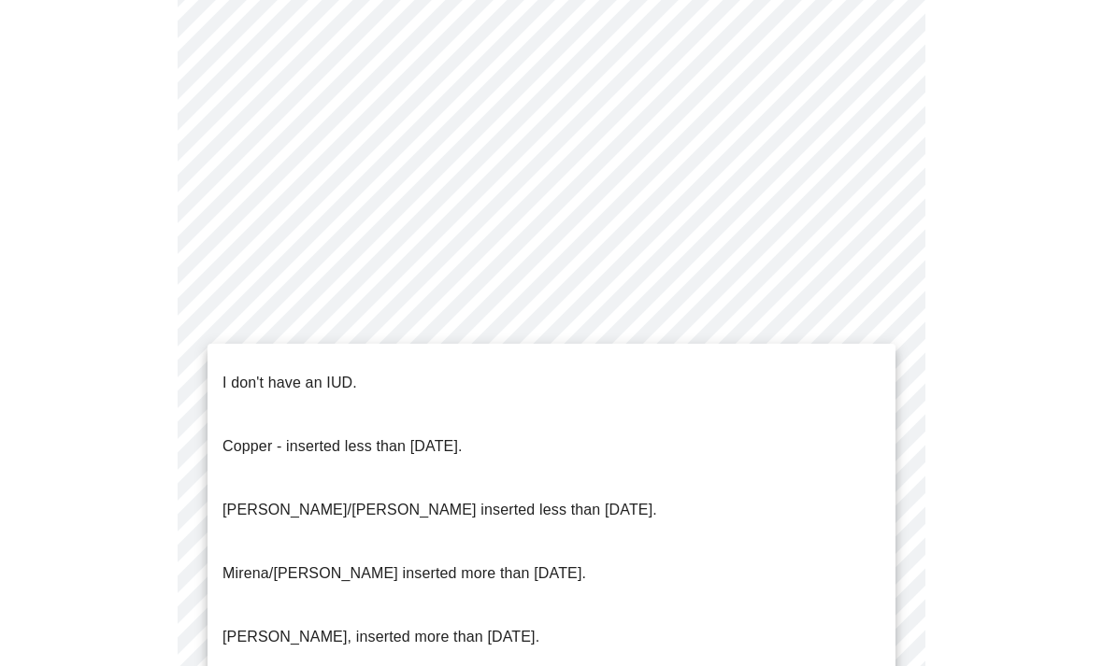
click at [232, 377] on p "I don't have an IUD." at bounding box center [289, 383] width 135 height 22
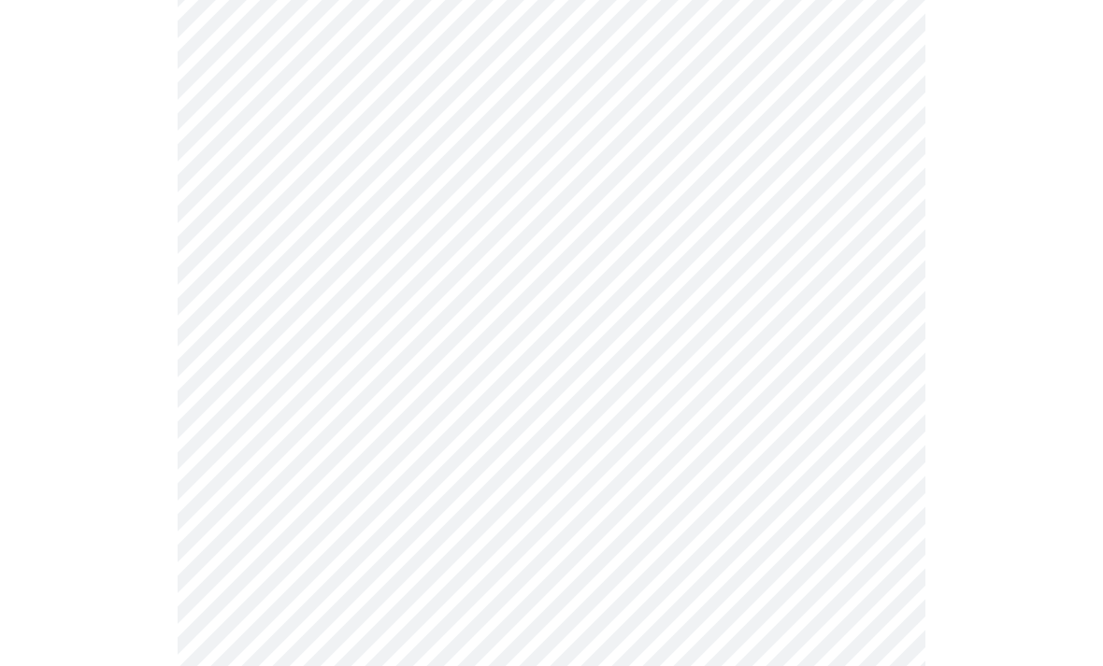
scroll to position [1007, 0]
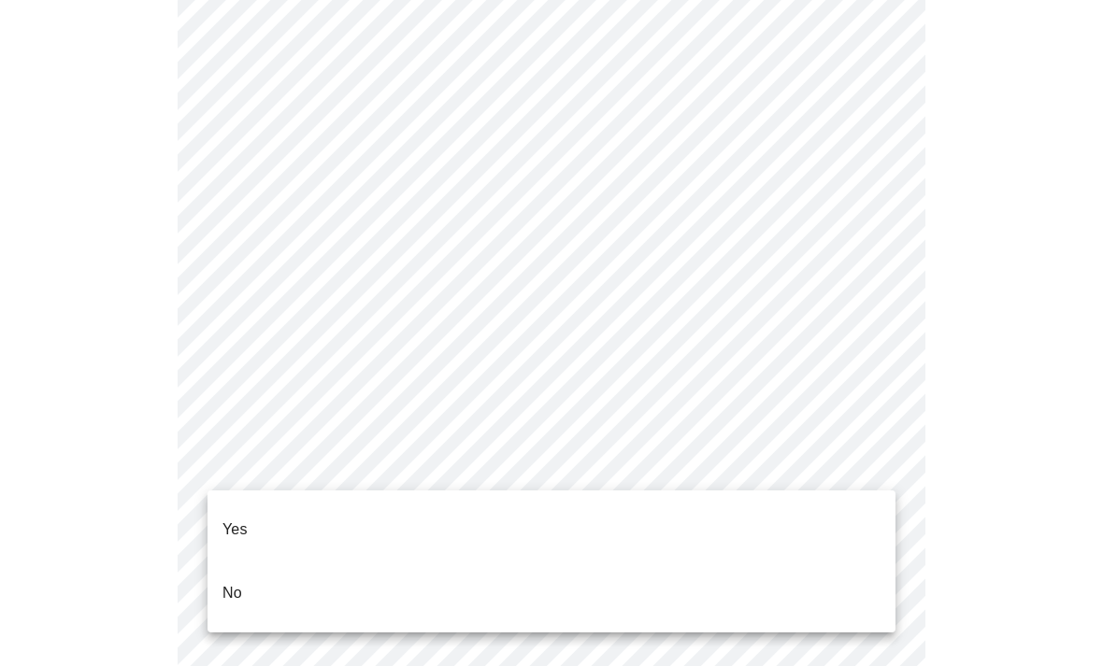
click at [224, 519] on p "Yes" at bounding box center [234, 530] width 25 height 22
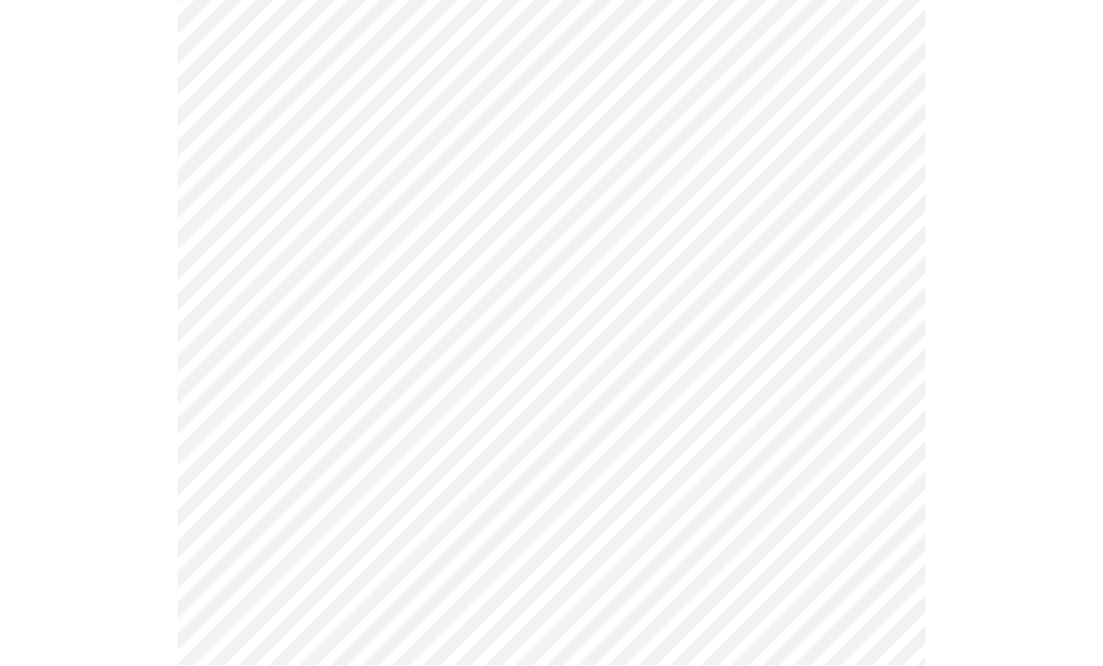
scroll to position [190, 0]
click at [270, 303] on body "MyMenopauseRx Intake Questions 5 / 13" at bounding box center [551, 467] width 1088 height 1298
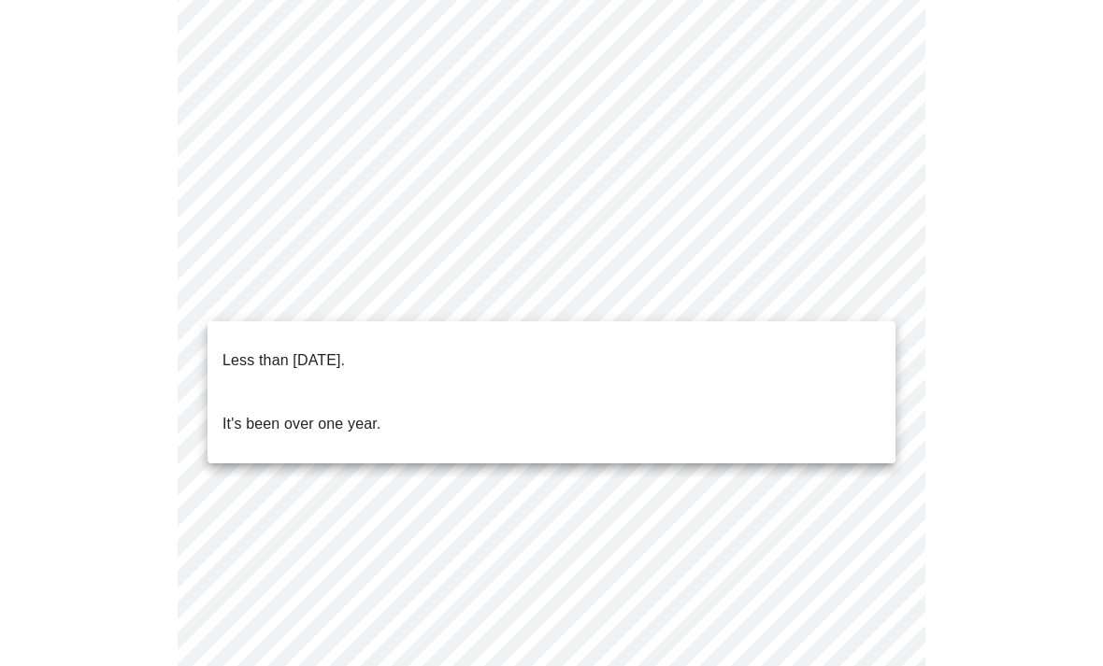
click at [345, 349] on p "Less than one year ago." at bounding box center [283, 360] width 122 height 22
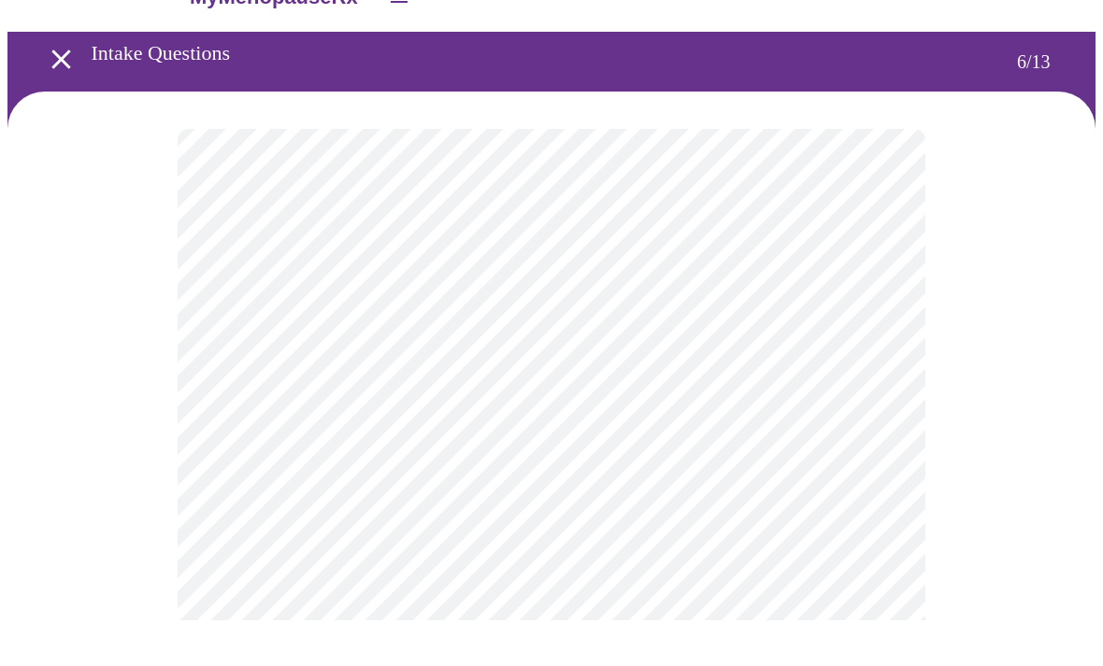
scroll to position [9, 0]
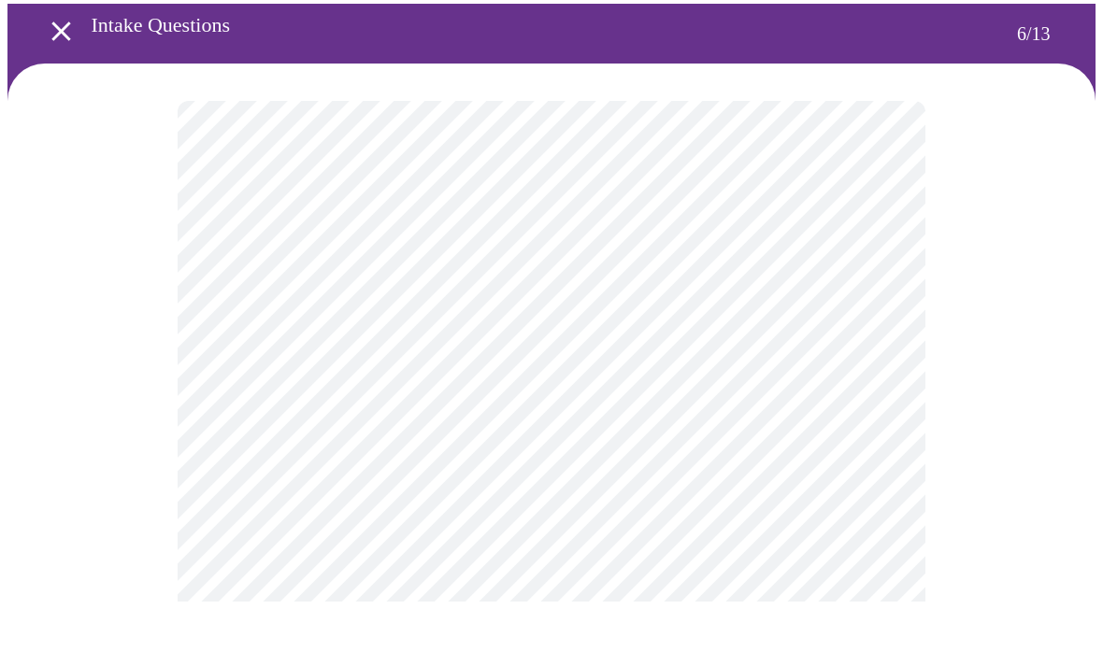
click at [811, 478] on body "MyMenopauseRx Intake Questions 6 / 13" at bounding box center [551, 496] width 1088 height 996
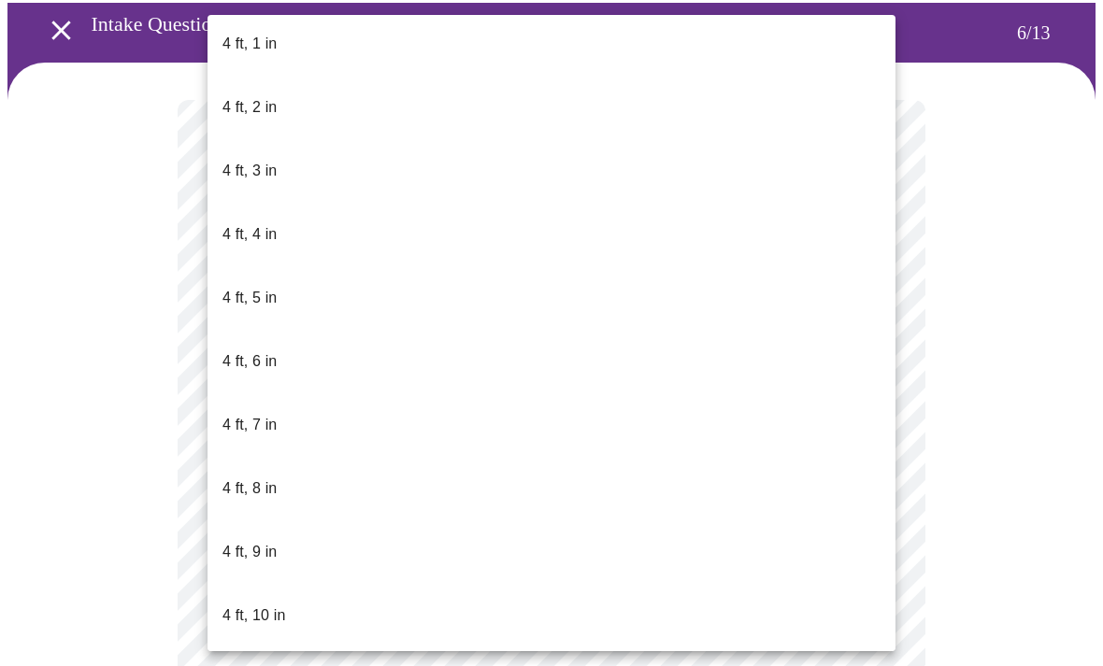
scroll to position [835, 0]
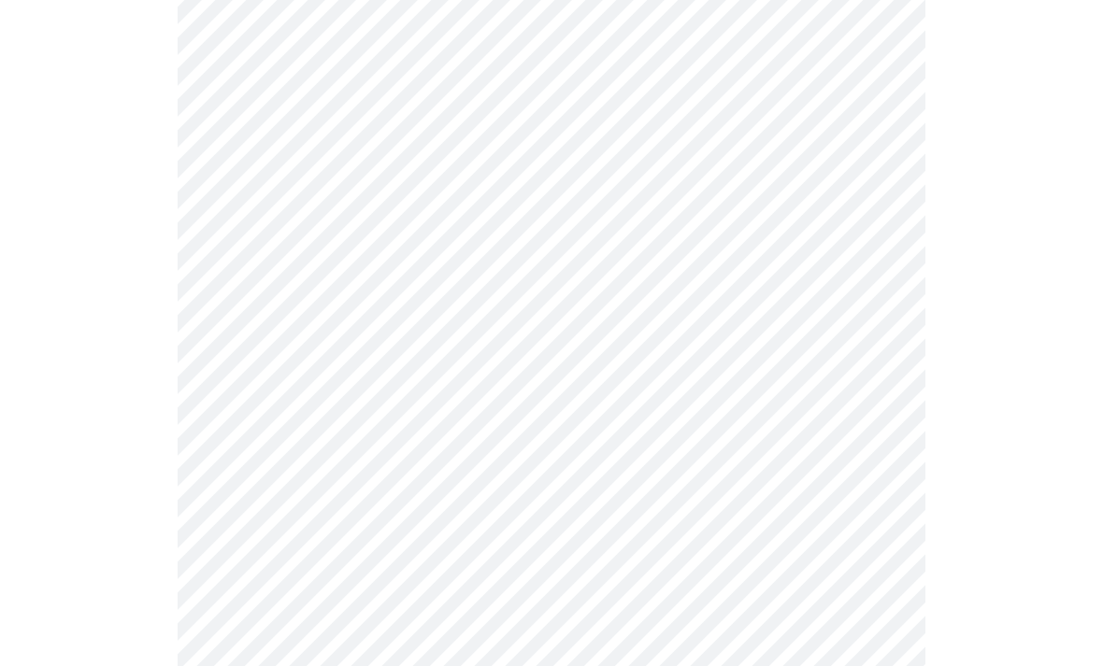
scroll to position [4854, 0]
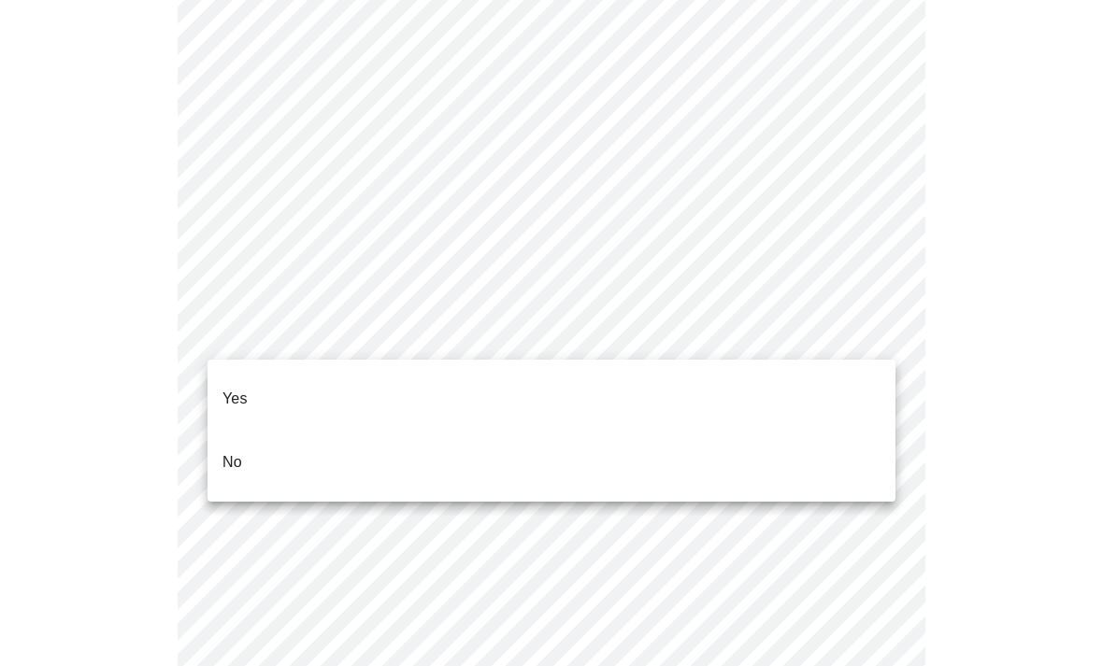
click at [240, 388] on p "Yes" at bounding box center [234, 399] width 25 height 22
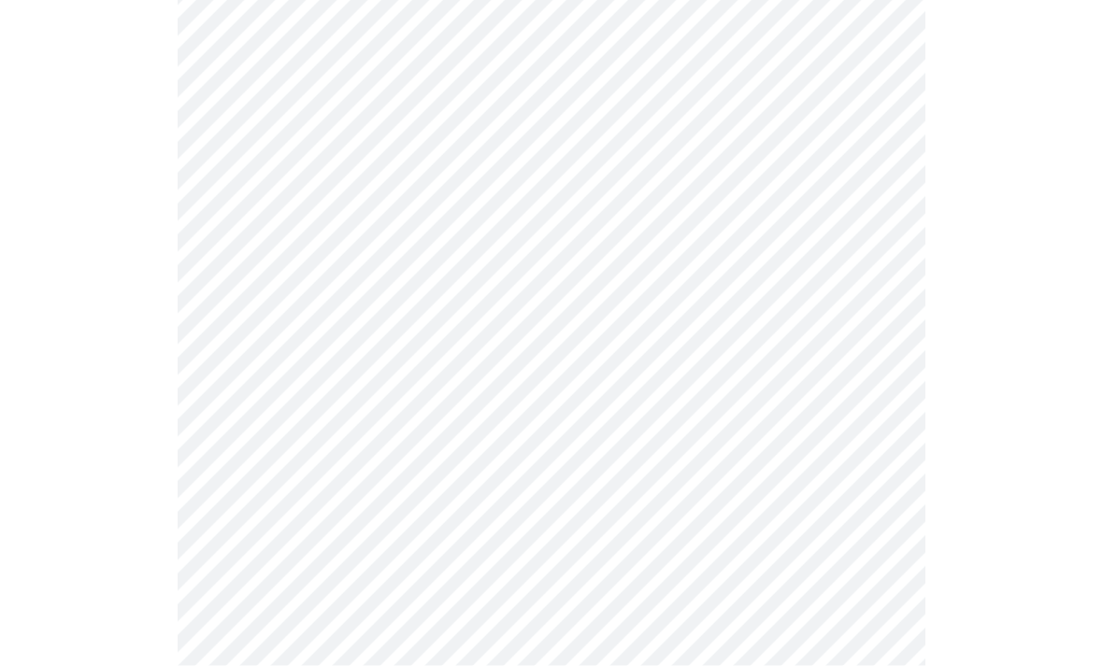
scroll to position [1716, 0]
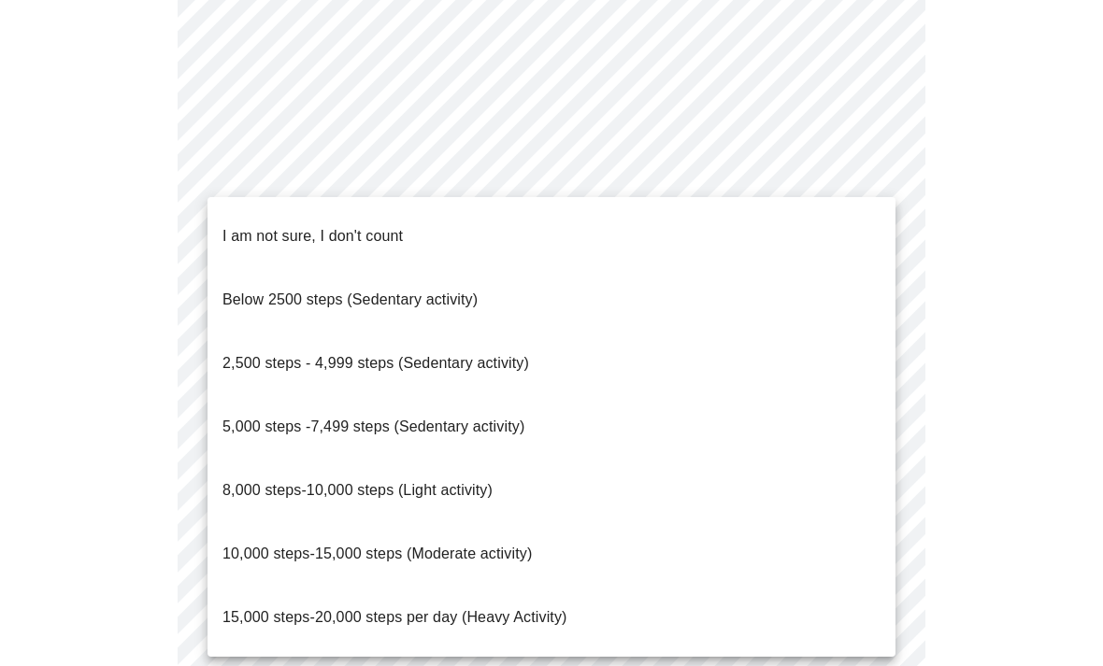
click at [491, 482] on span "8,000 steps-10,000 steps (Light activity)" at bounding box center [357, 490] width 270 height 16
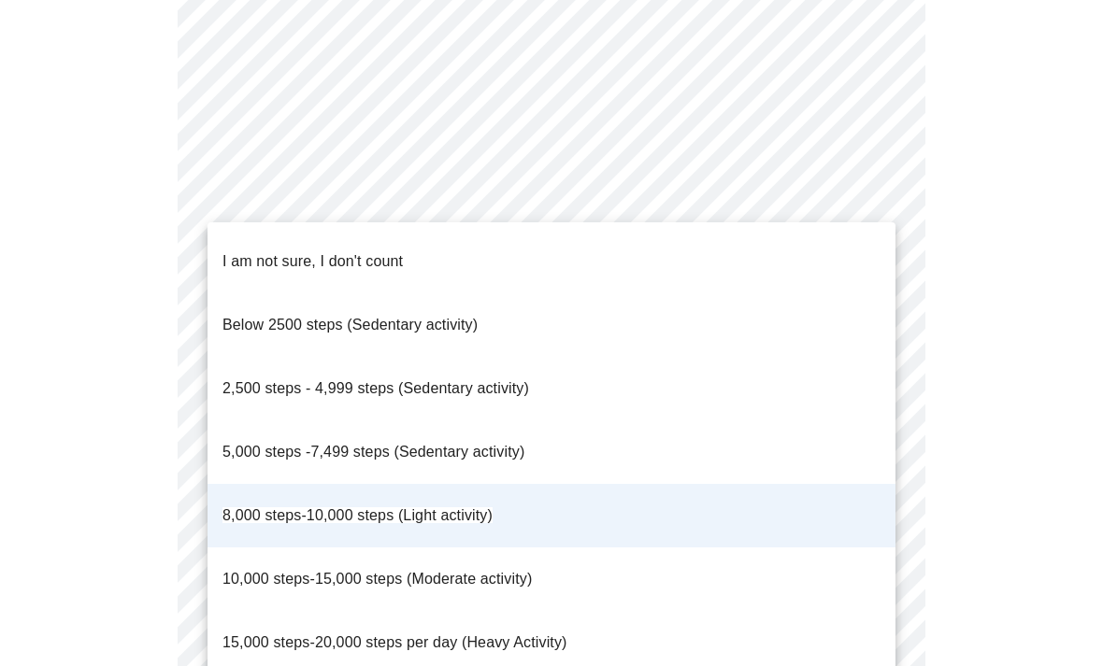
click at [943, 118] on div at bounding box center [551, 333] width 1103 height 666
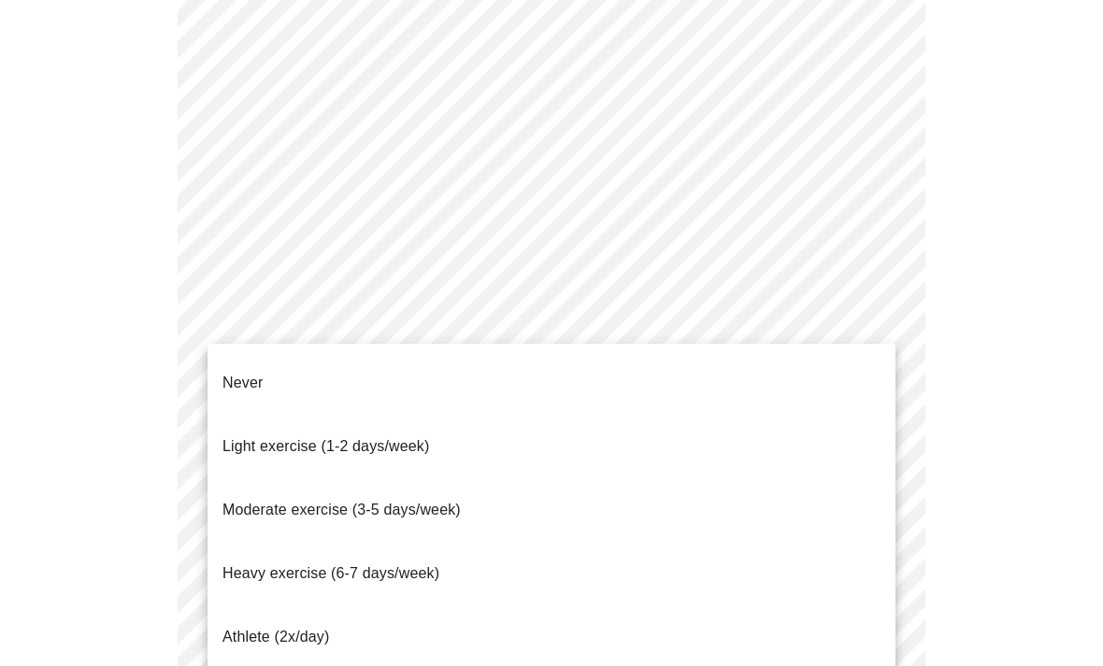
click at [436, 484] on span "Moderate exercise (3-5 days/week)" at bounding box center [341, 510] width 238 height 52
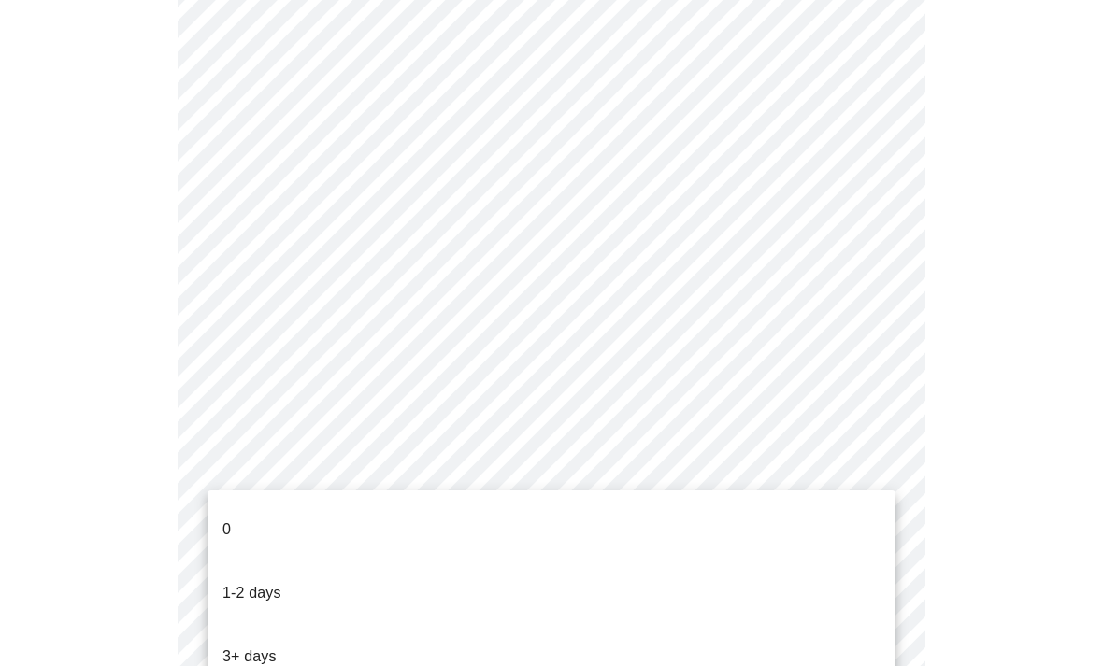
click at [264, 631] on span "3+ days" at bounding box center [249, 657] width 54 height 52
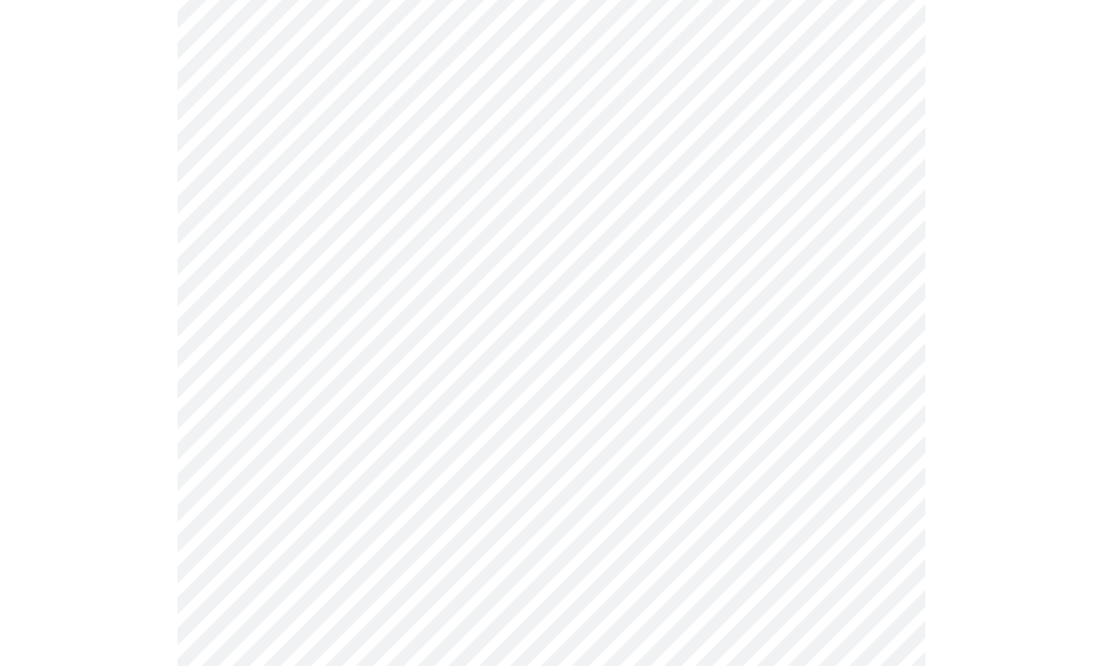
scroll to position [627, 0]
